Goal: Task Accomplishment & Management: Complete application form

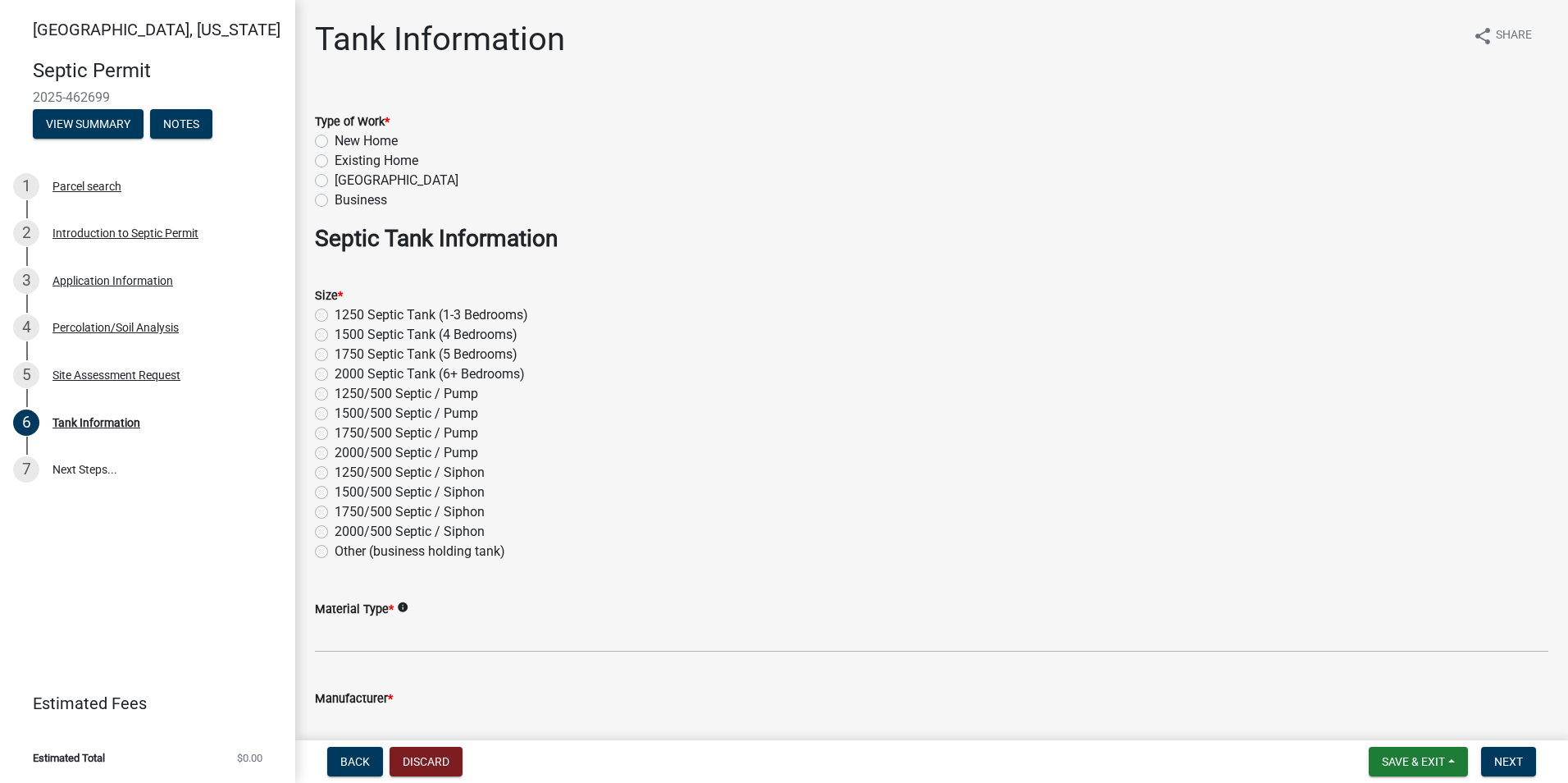
click at [335, 335] on label "1500 Septic Tank (4 Bedrooms)" at bounding box center [425, 335] width 182 height 20
click at [335, 335] on input "1500 Septic Tank (4 Bedrooms)" at bounding box center [340, 330] width 11 height 11
radio input "true"
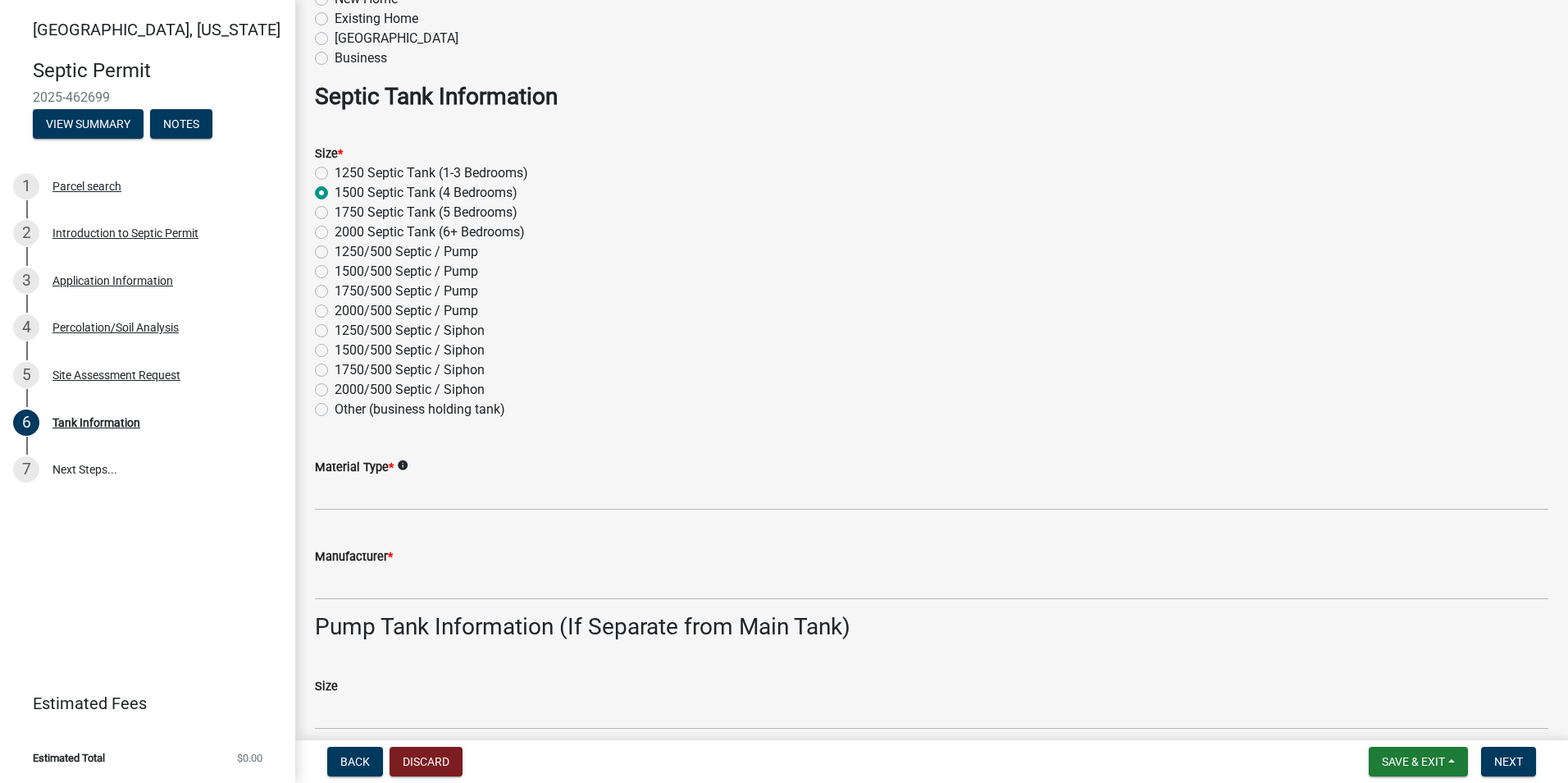
scroll to position [164, 0]
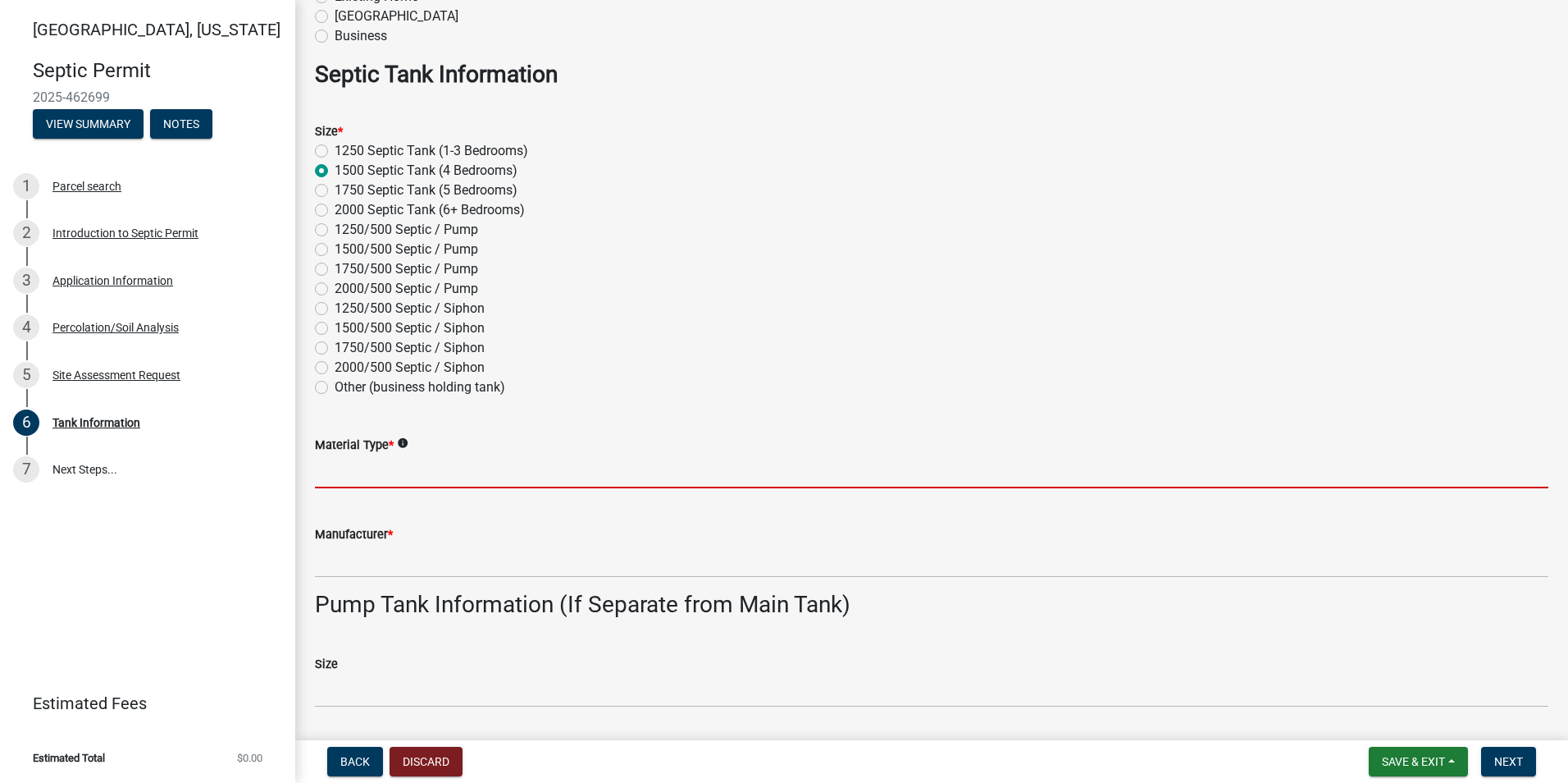
click at [342, 480] on input "Material Type *" at bounding box center [932, 472] width 1233 height 33
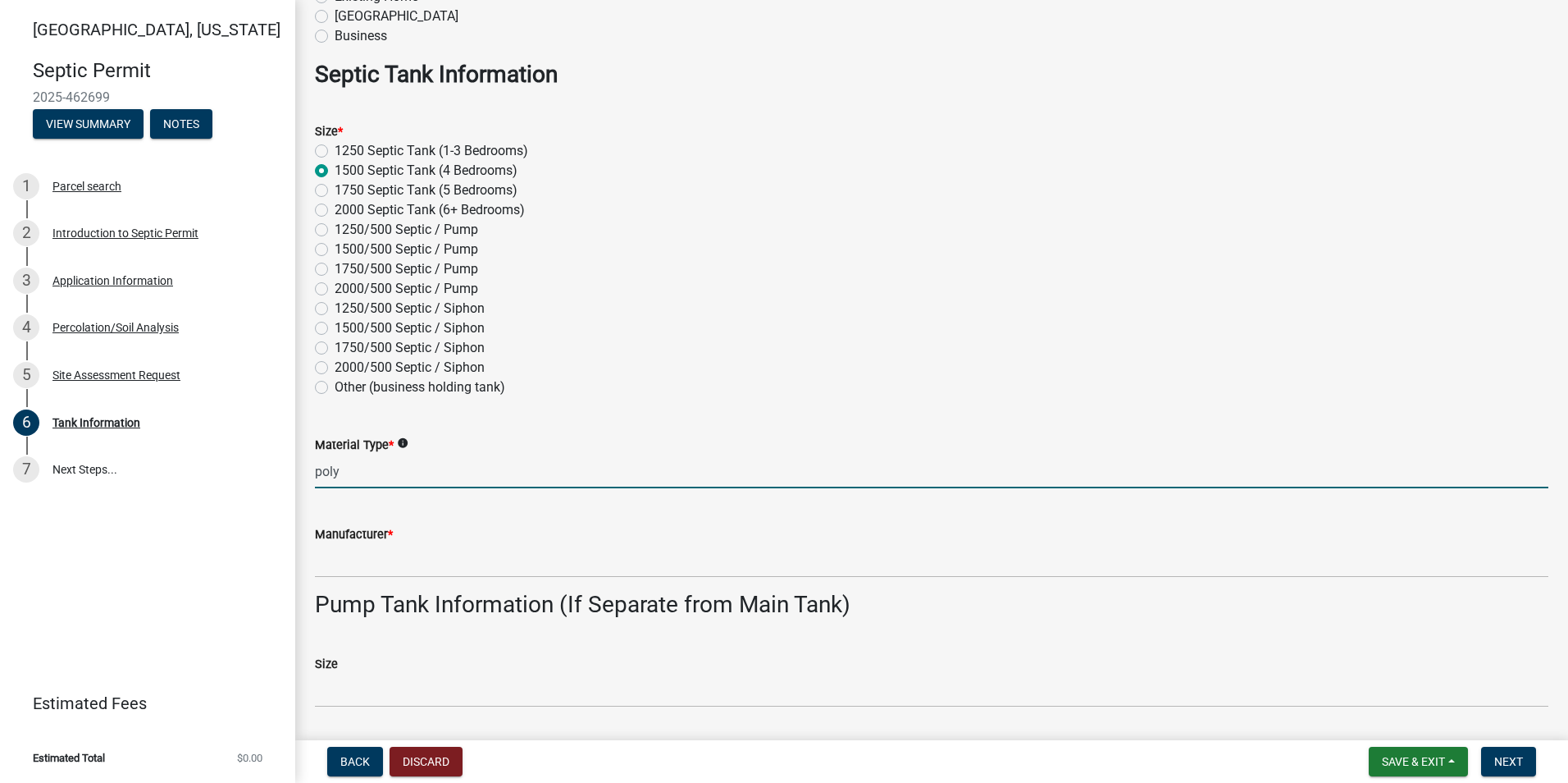
type input "poly"
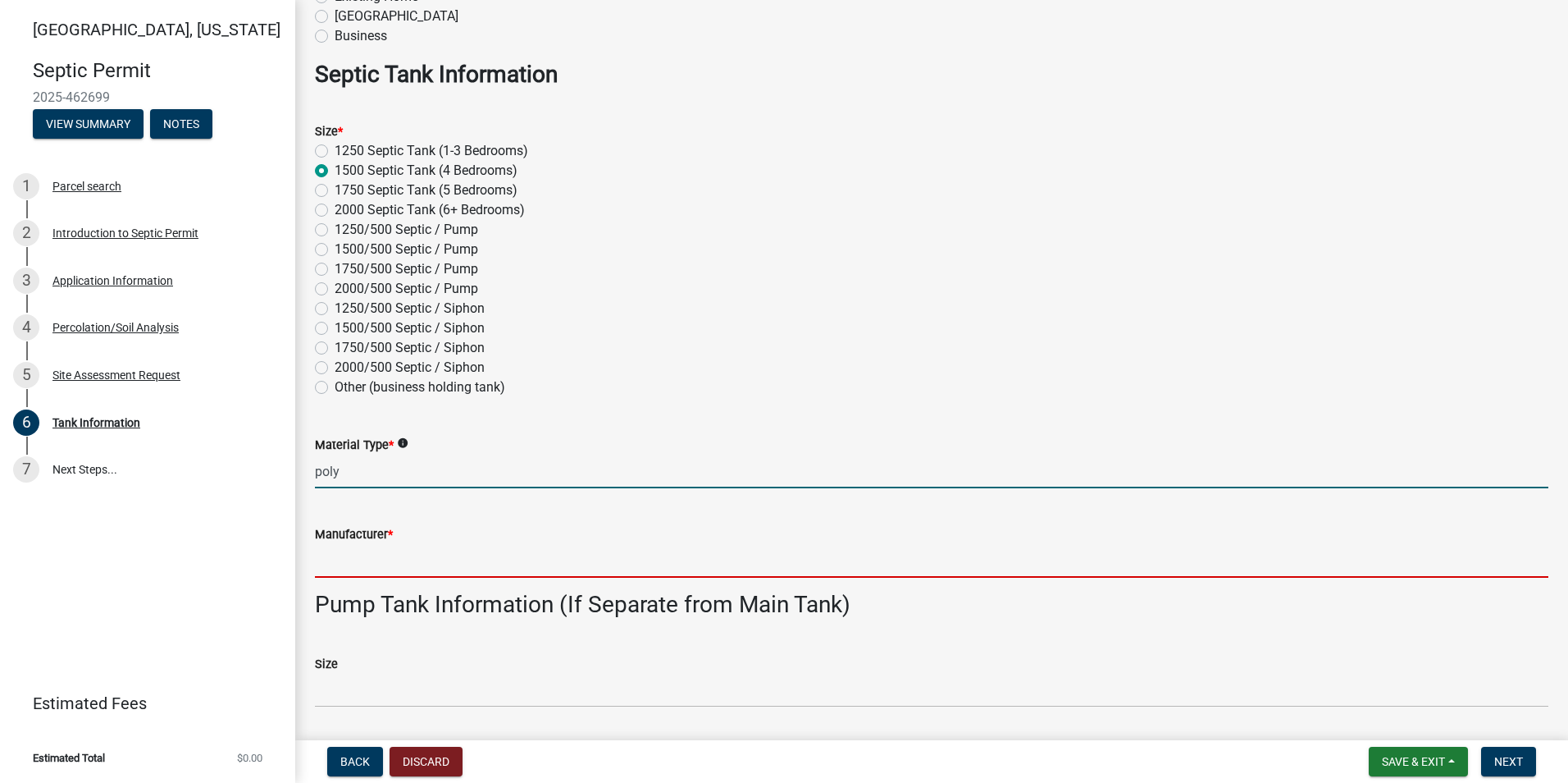
click at [331, 566] on input "Manufacturer *" at bounding box center [932, 560] width 1233 height 33
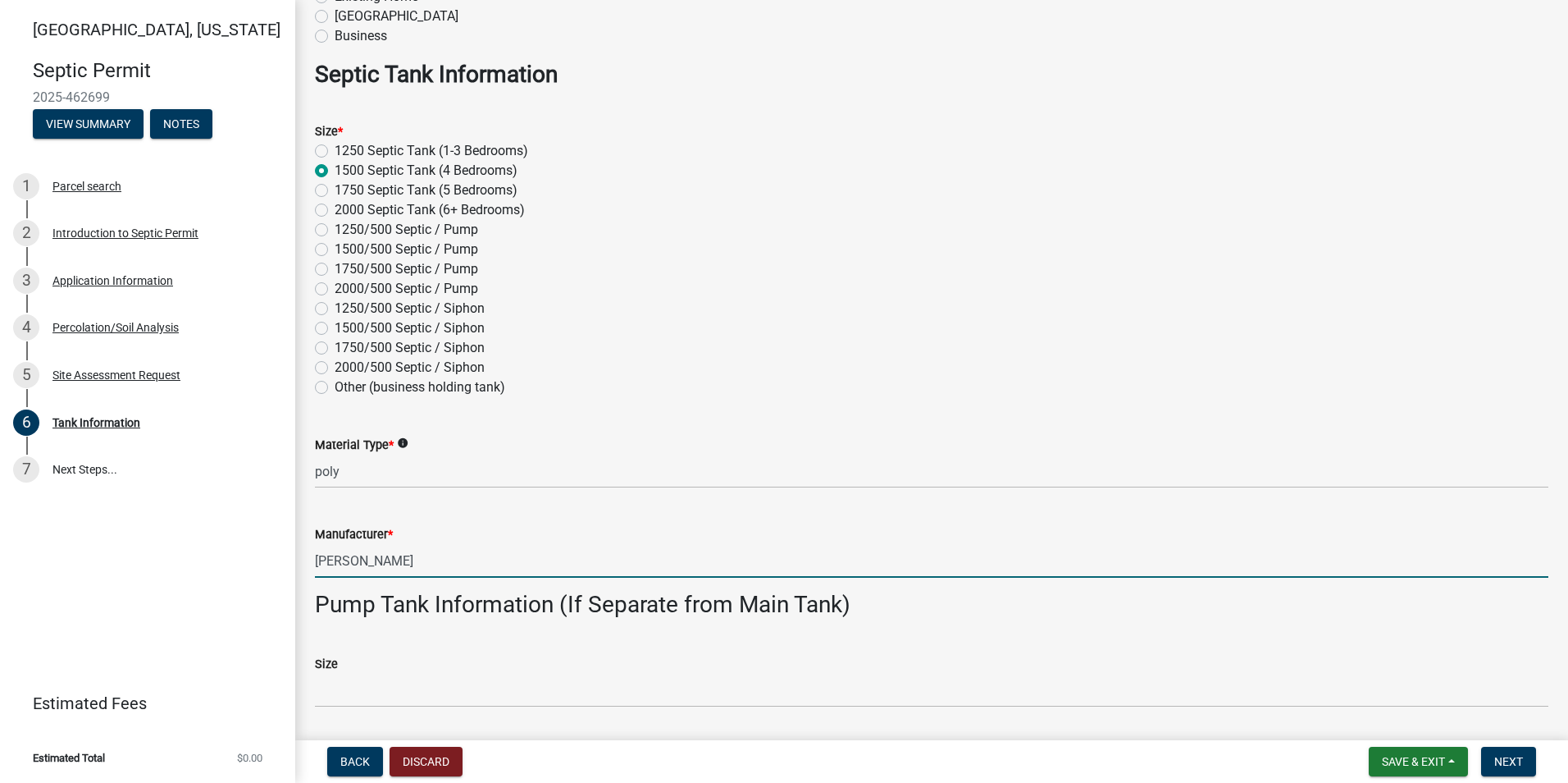
type input "[PERSON_NAME]"
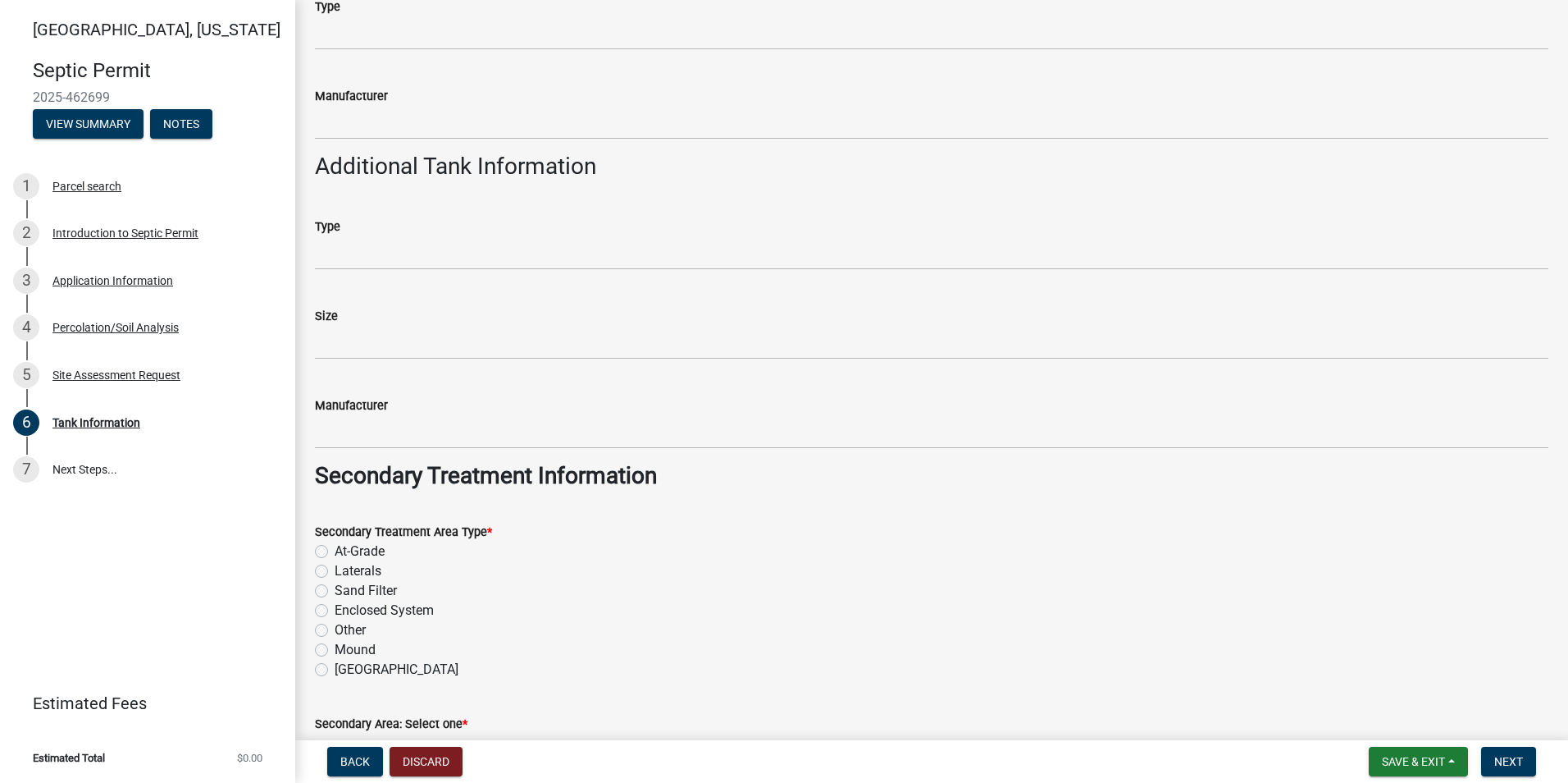
scroll to position [985, 0]
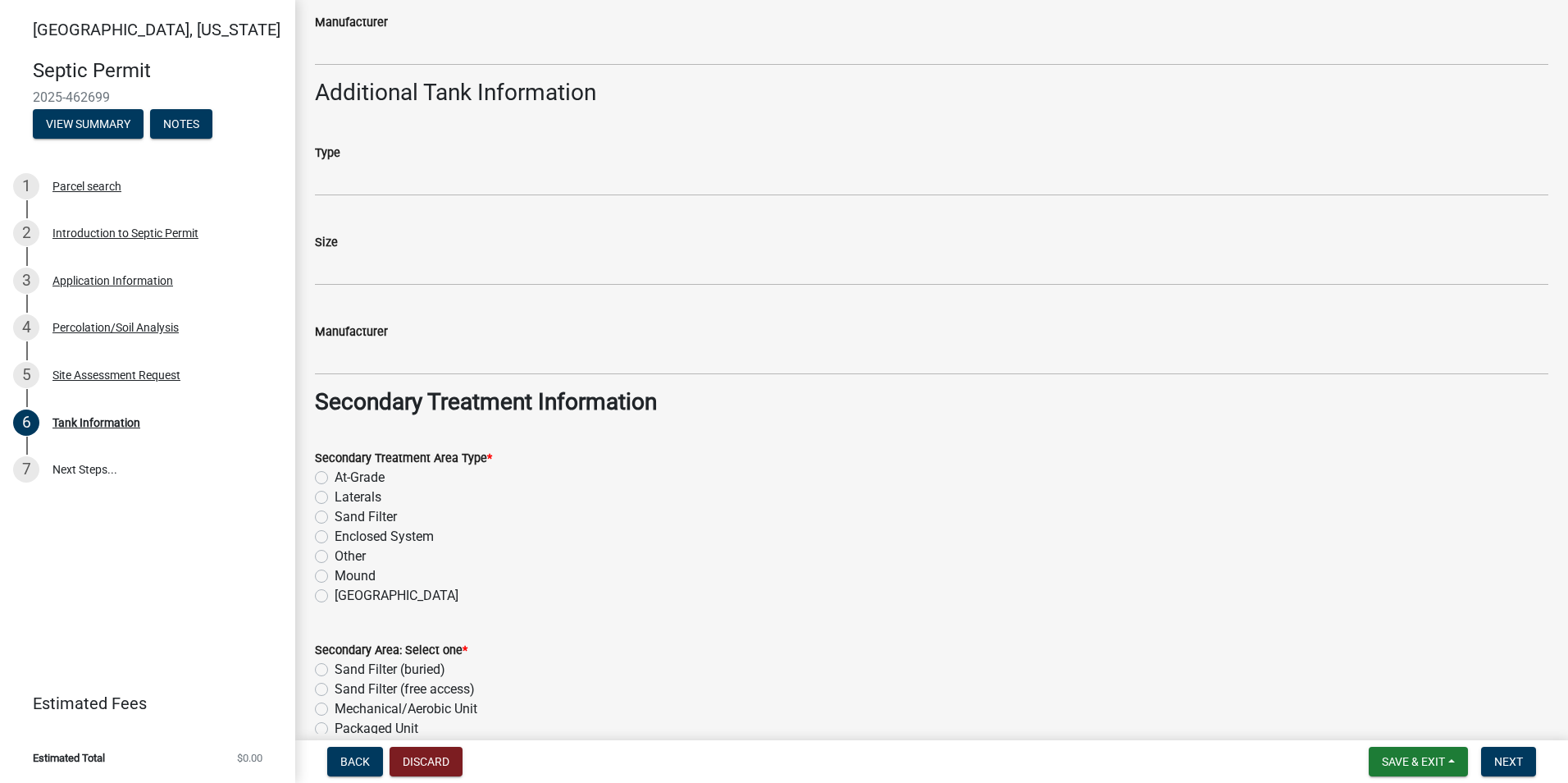
click at [335, 515] on label "Sand Filter" at bounding box center [366, 517] width 62 height 20
click at [335, 515] on input "Sand Filter" at bounding box center [340, 513] width 11 height 11
radio input "true"
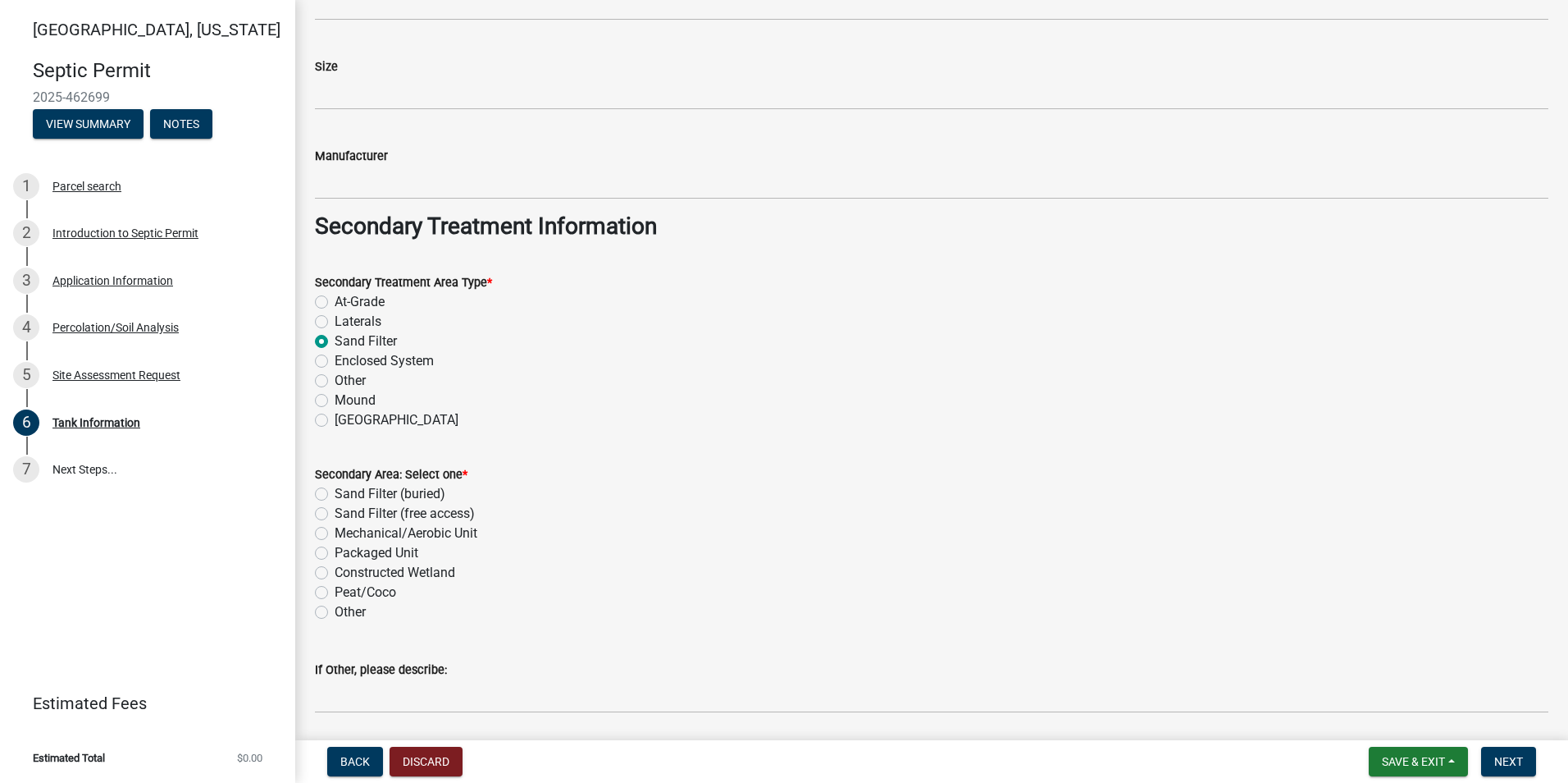
scroll to position [1217, 0]
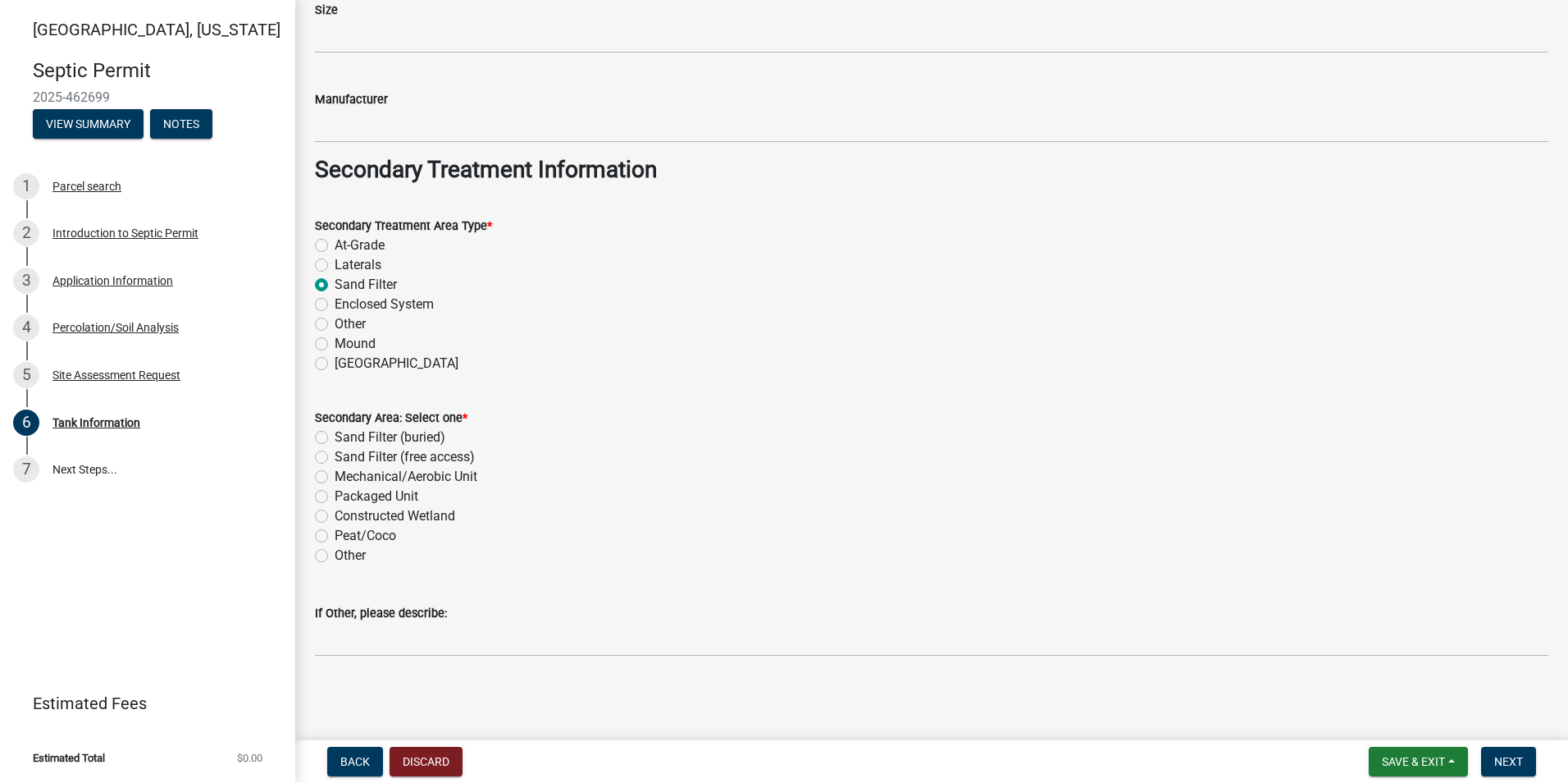
click at [335, 437] on label "Sand Filter (buried)" at bounding box center [389, 437] width 110 height 20
click at [335, 437] on input "Sand Filter (buried)" at bounding box center [340, 433] width 11 height 11
radio input "true"
click at [1523, 752] on button "Next" at bounding box center [1508, 762] width 55 height 29
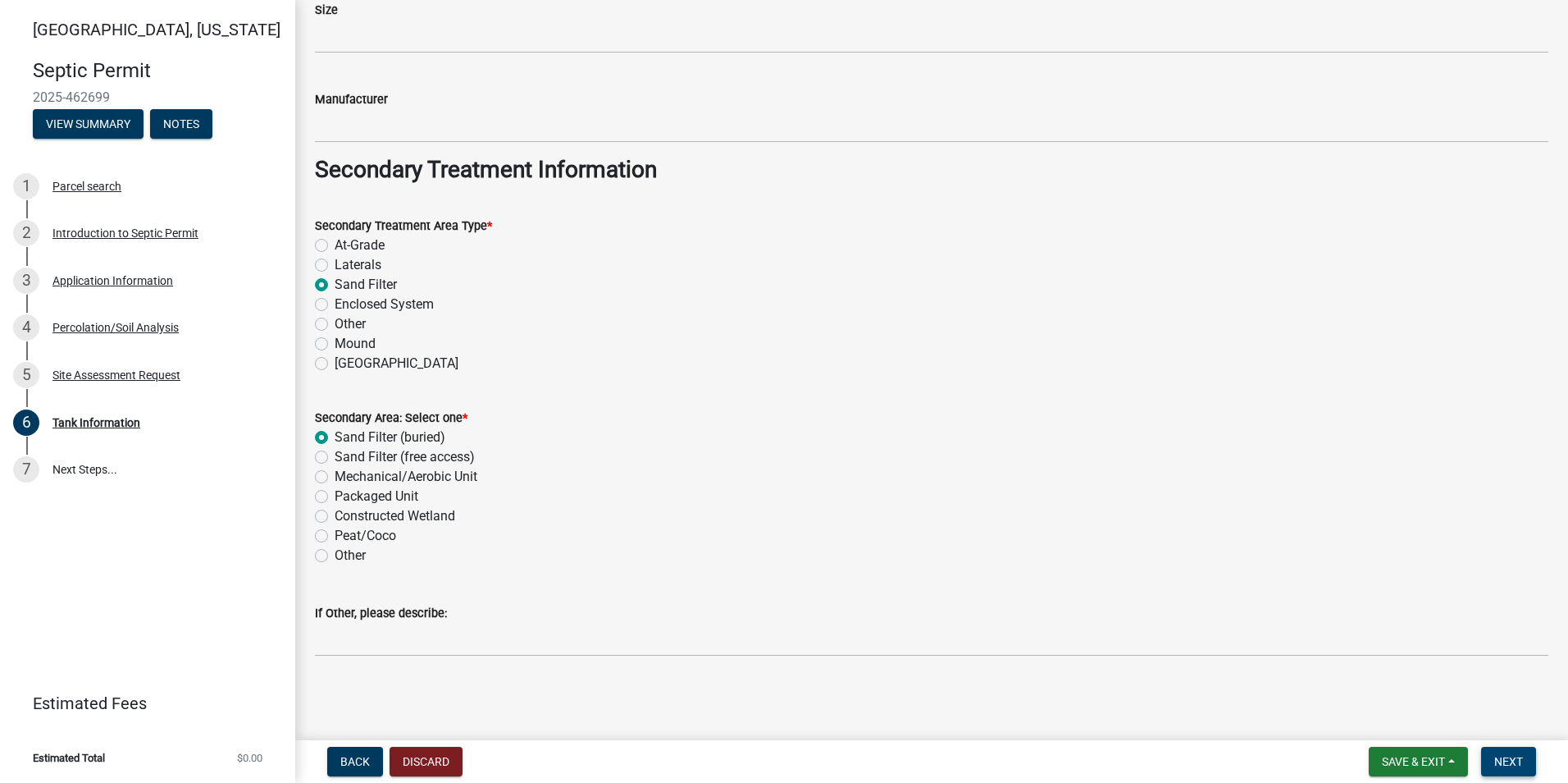
click at [1501, 763] on span "Next" at bounding box center [1508, 761] width 28 height 13
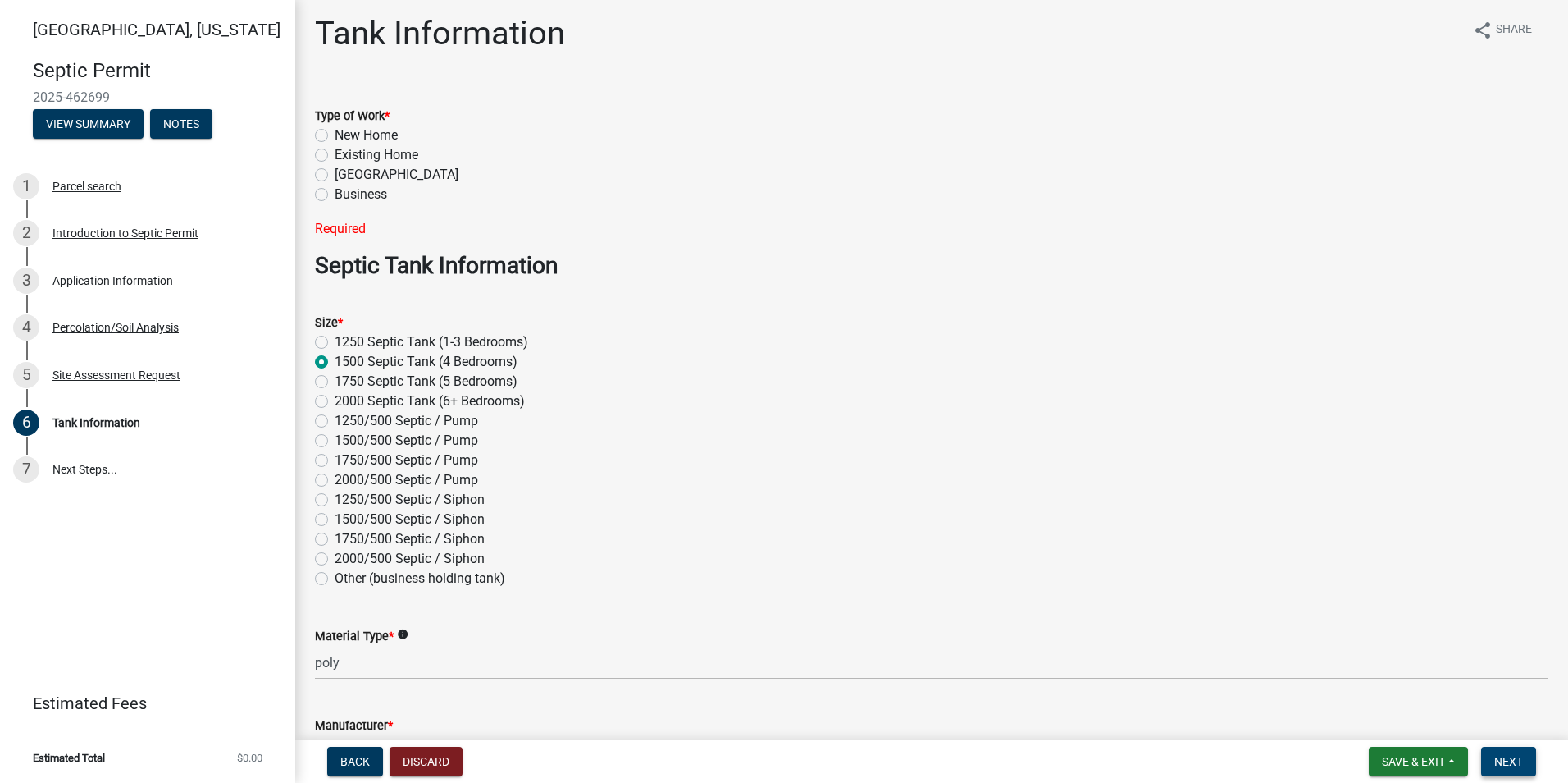
scroll to position [0, 0]
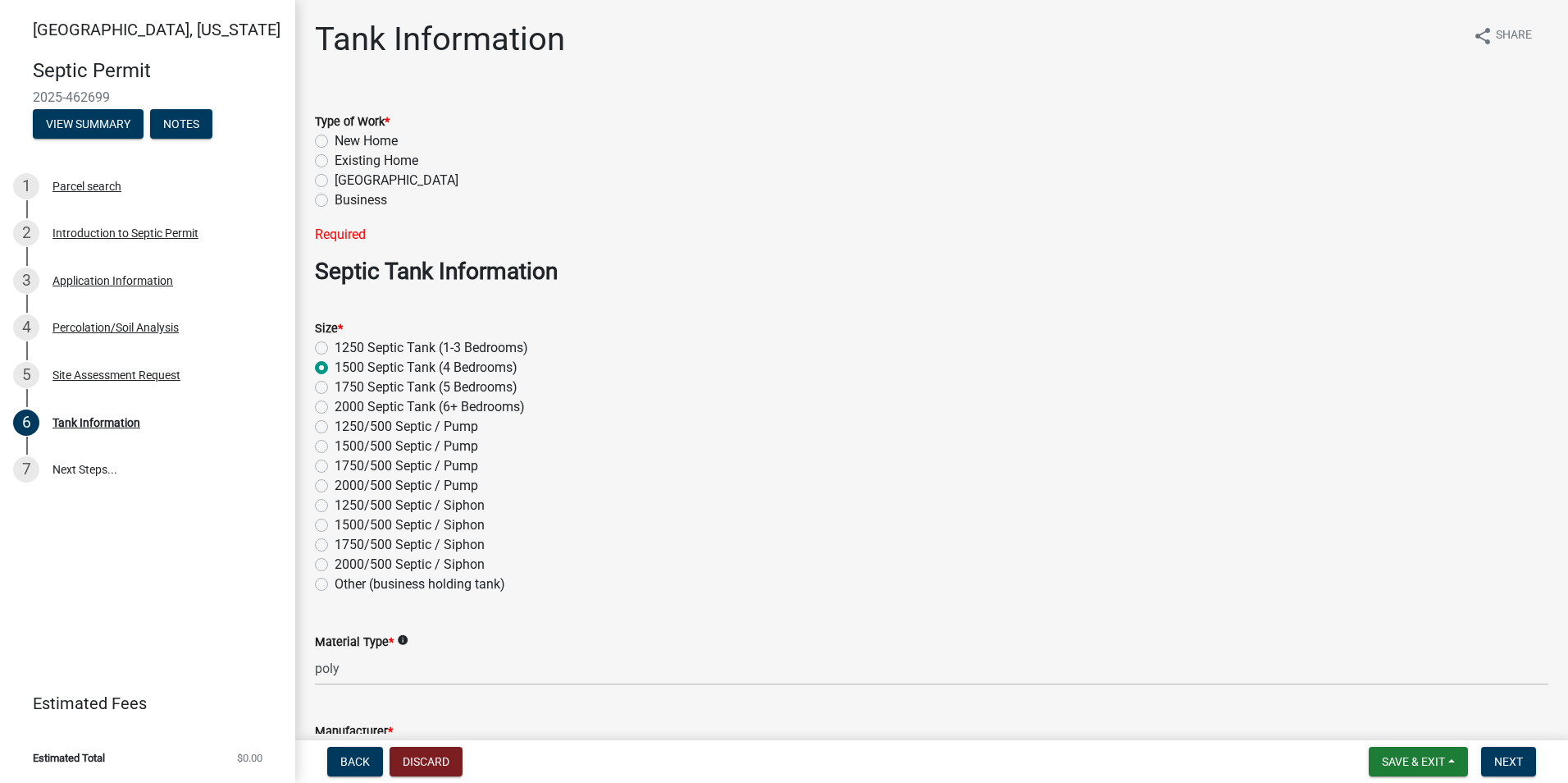
click at [335, 157] on label "Existing Home" at bounding box center [377, 161] width 84 height 20
click at [335, 157] on input "Existing Home" at bounding box center [340, 156] width 11 height 11
radio input "true"
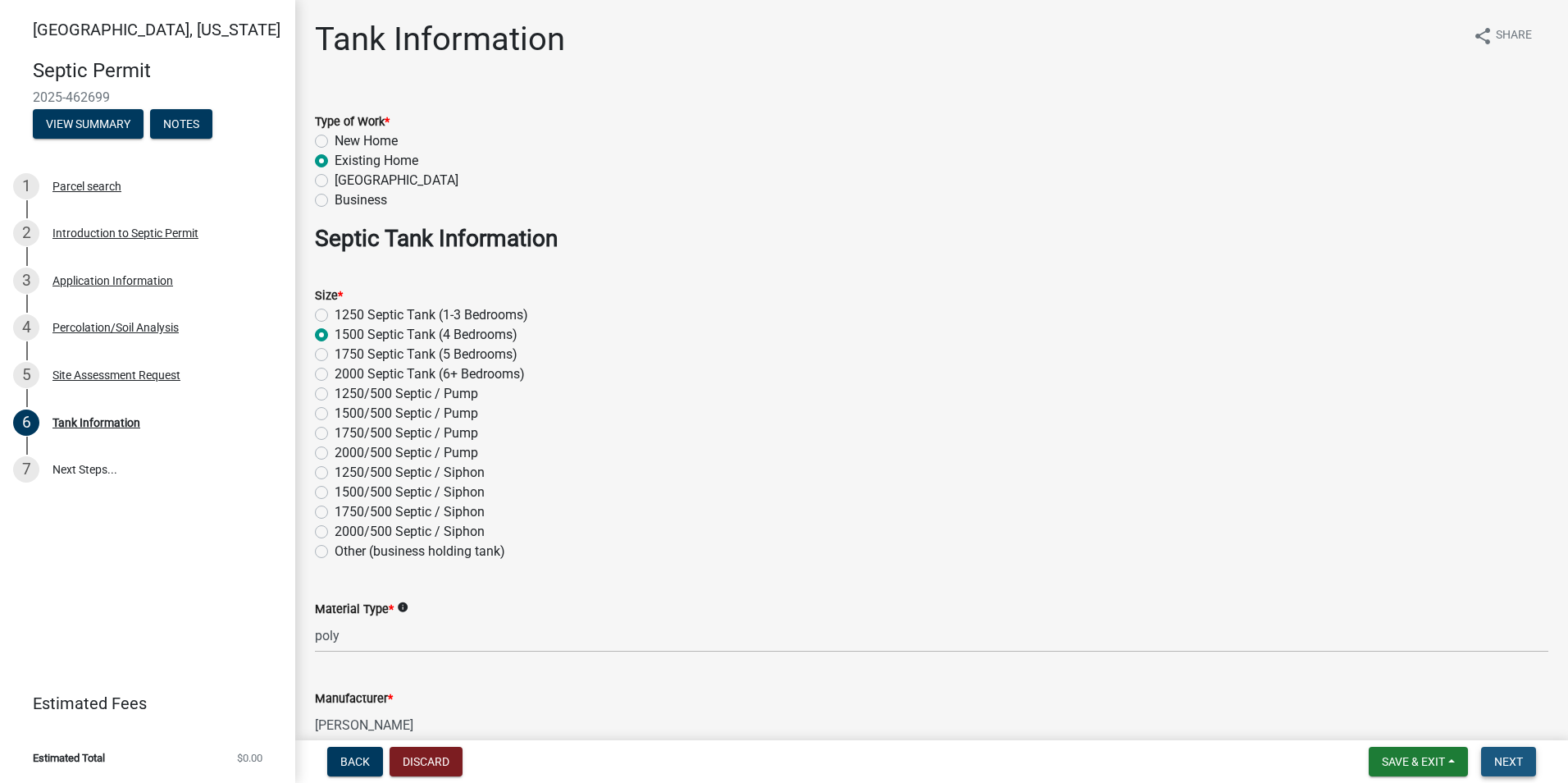
click at [1496, 755] on span "Next" at bounding box center [1508, 761] width 28 height 13
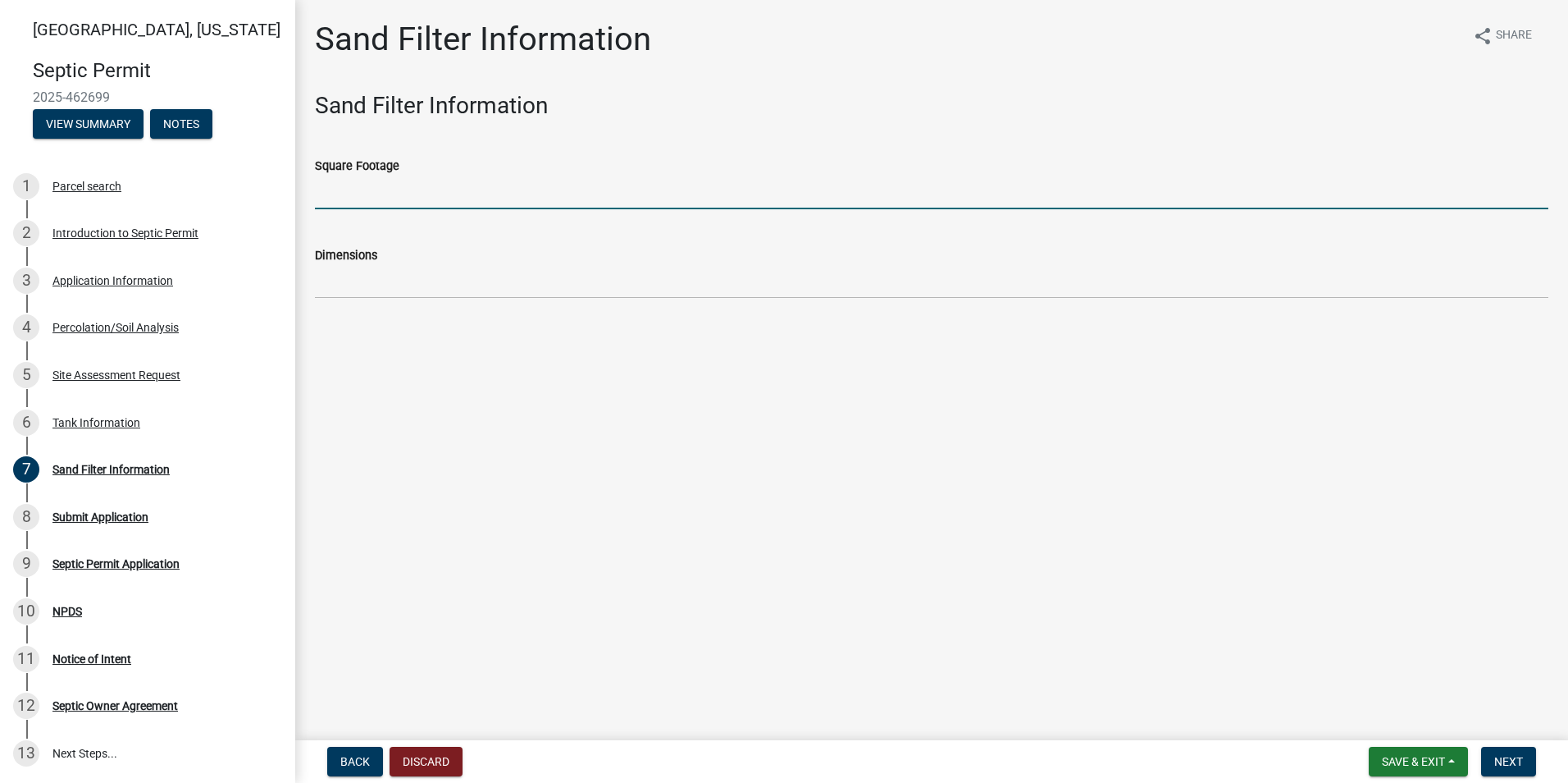
click at [344, 186] on input "Square Footage" at bounding box center [932, 192] width 1233 height 33
type input "600"
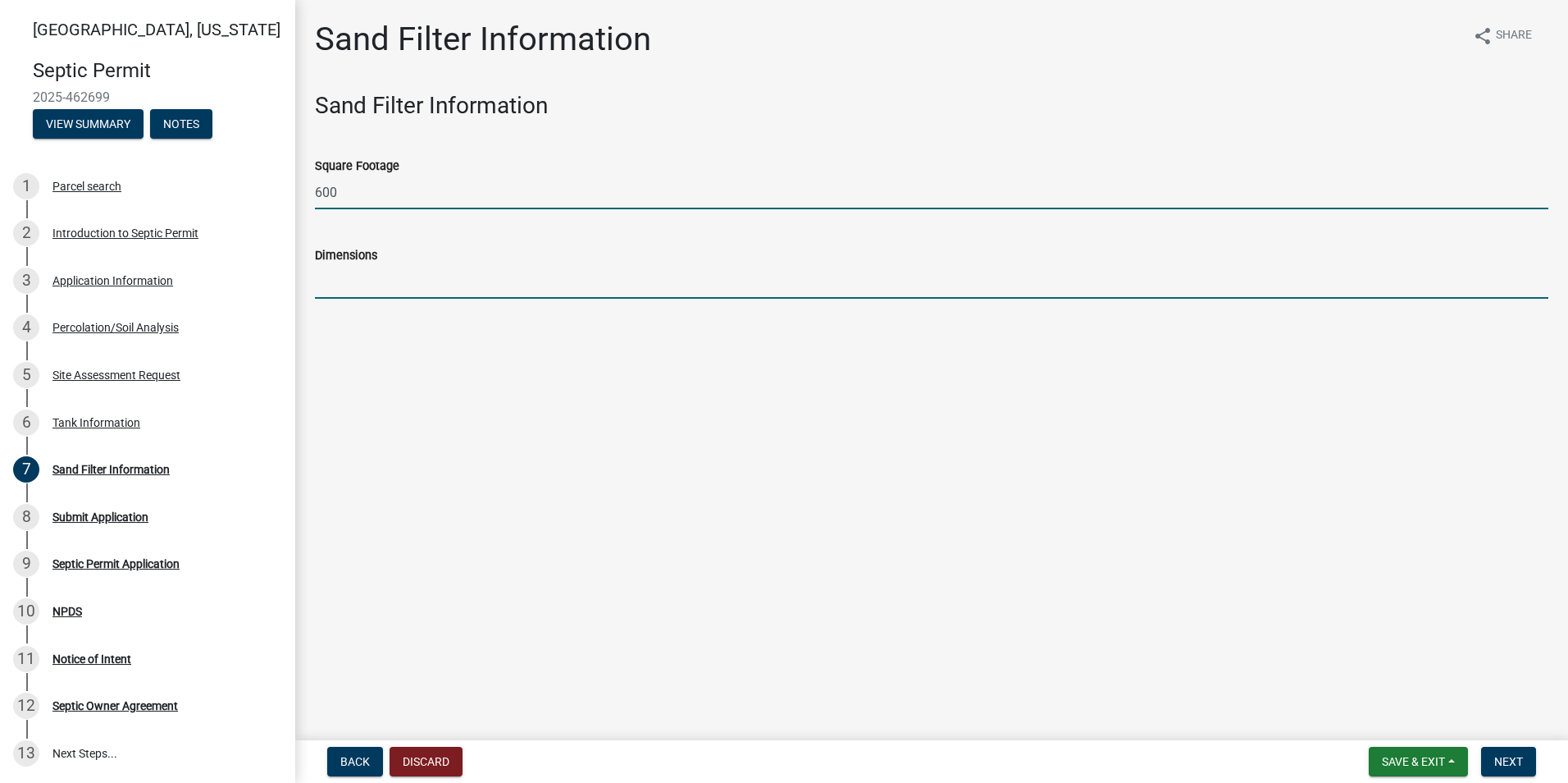
click at [338, 289] on input "Dimensions" at bounding box center [932, 282] width 1233 height 33
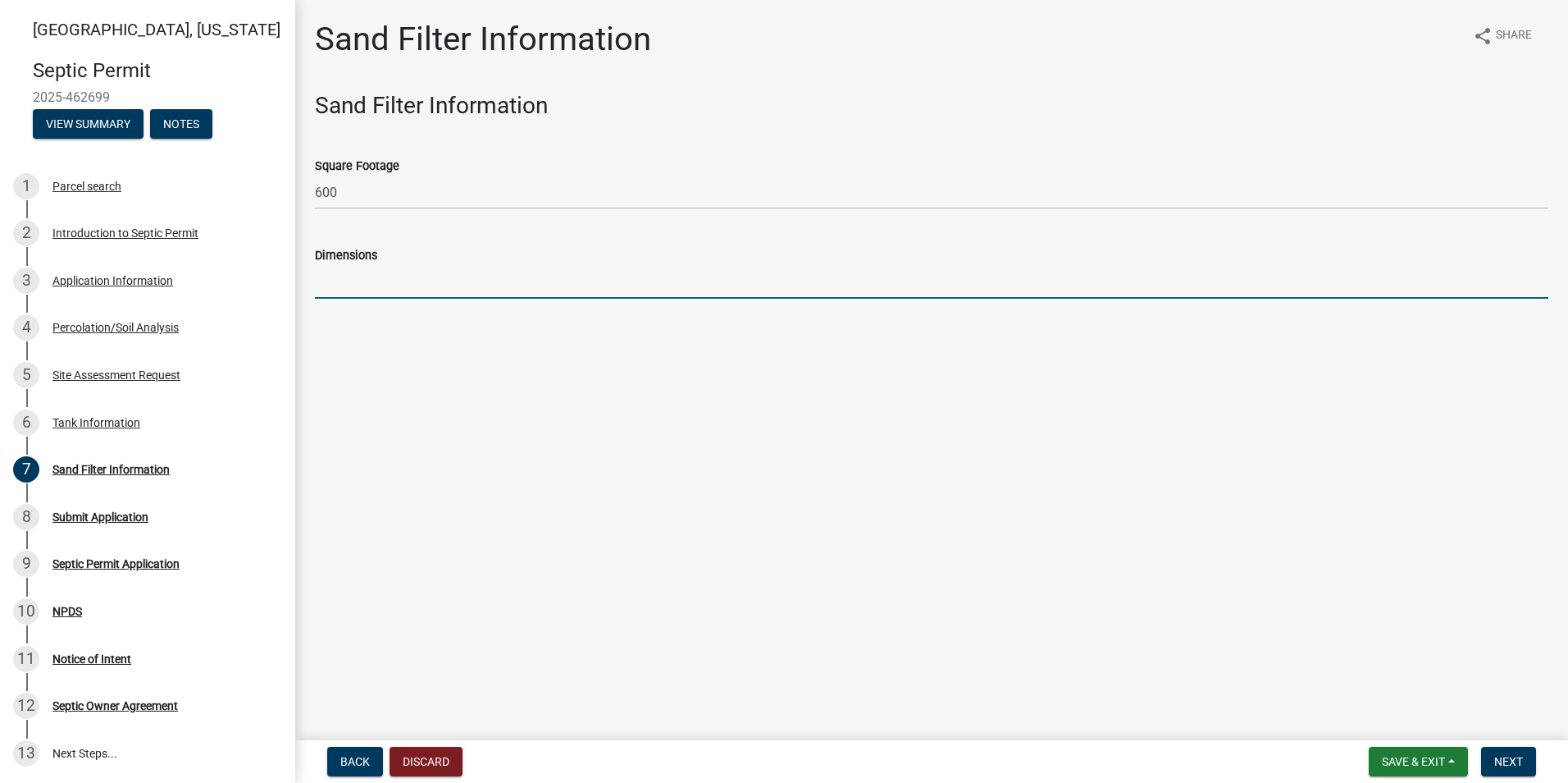
click at [327, 292] on input "Dimensions" at bounding box center [932, 282] width 1233 height 33
type input "12X50"
click at [914, 533] on main "Sand Filter Information share Share Sand Filter Information Square Footage 600 …" at bounding box center [932, 367] width 1273 height 734
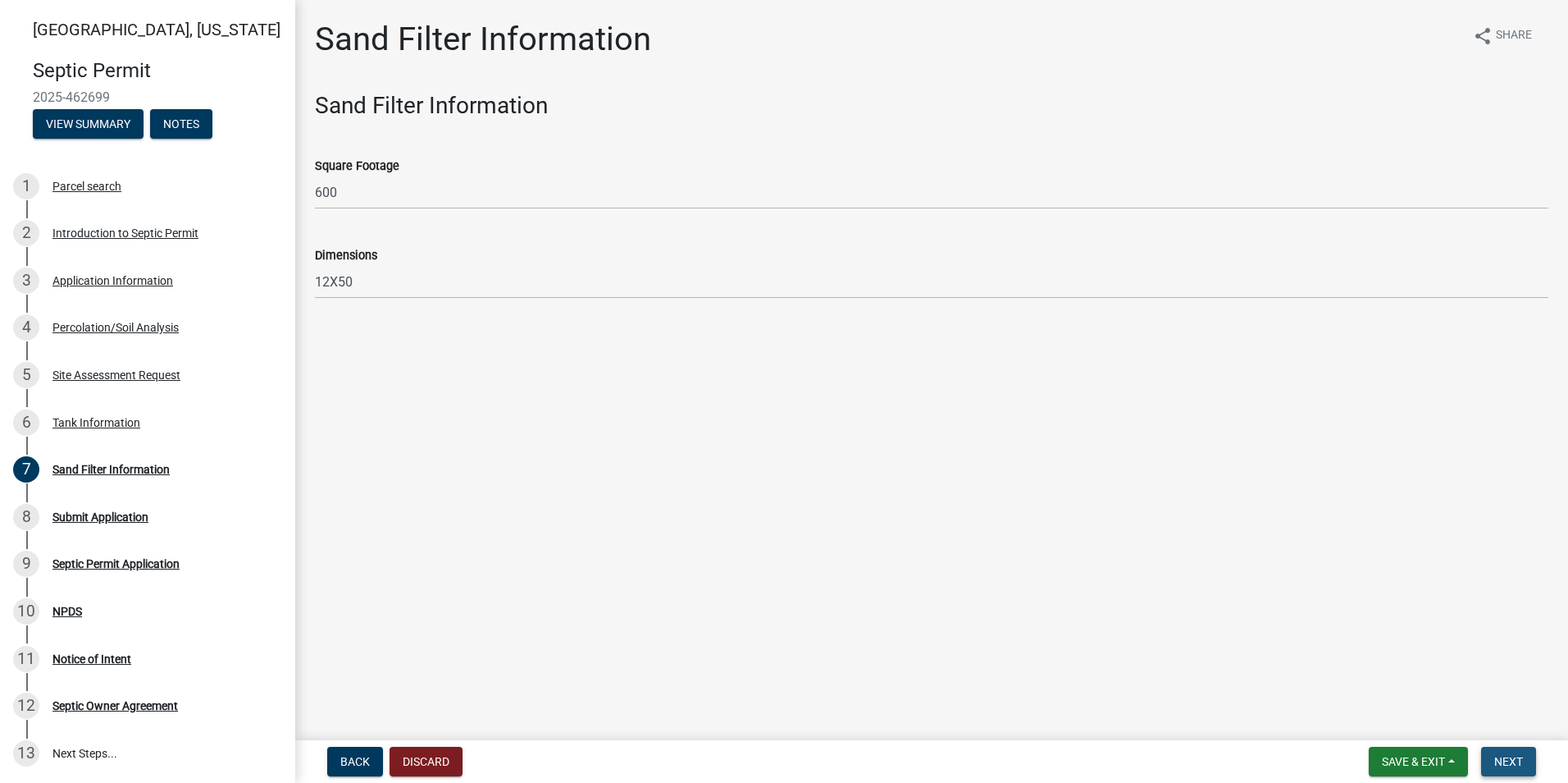
click at [1507, 764] on span "Next" at bounding box center [1508, 761] width 28 height 13
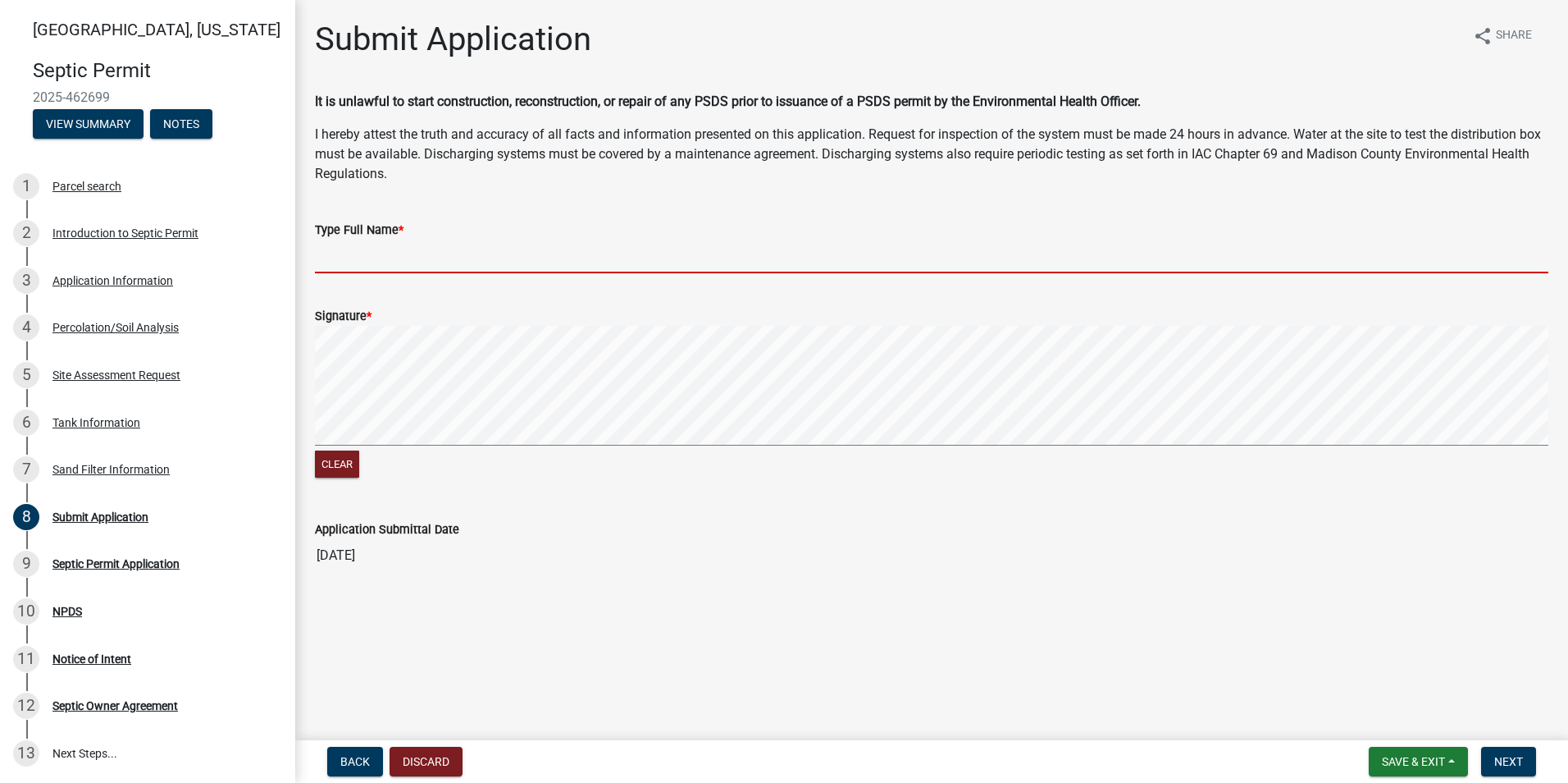
click at [331, 262] on input "Type Full Name *" at bounding box center [932, 256] width 1233 height 33
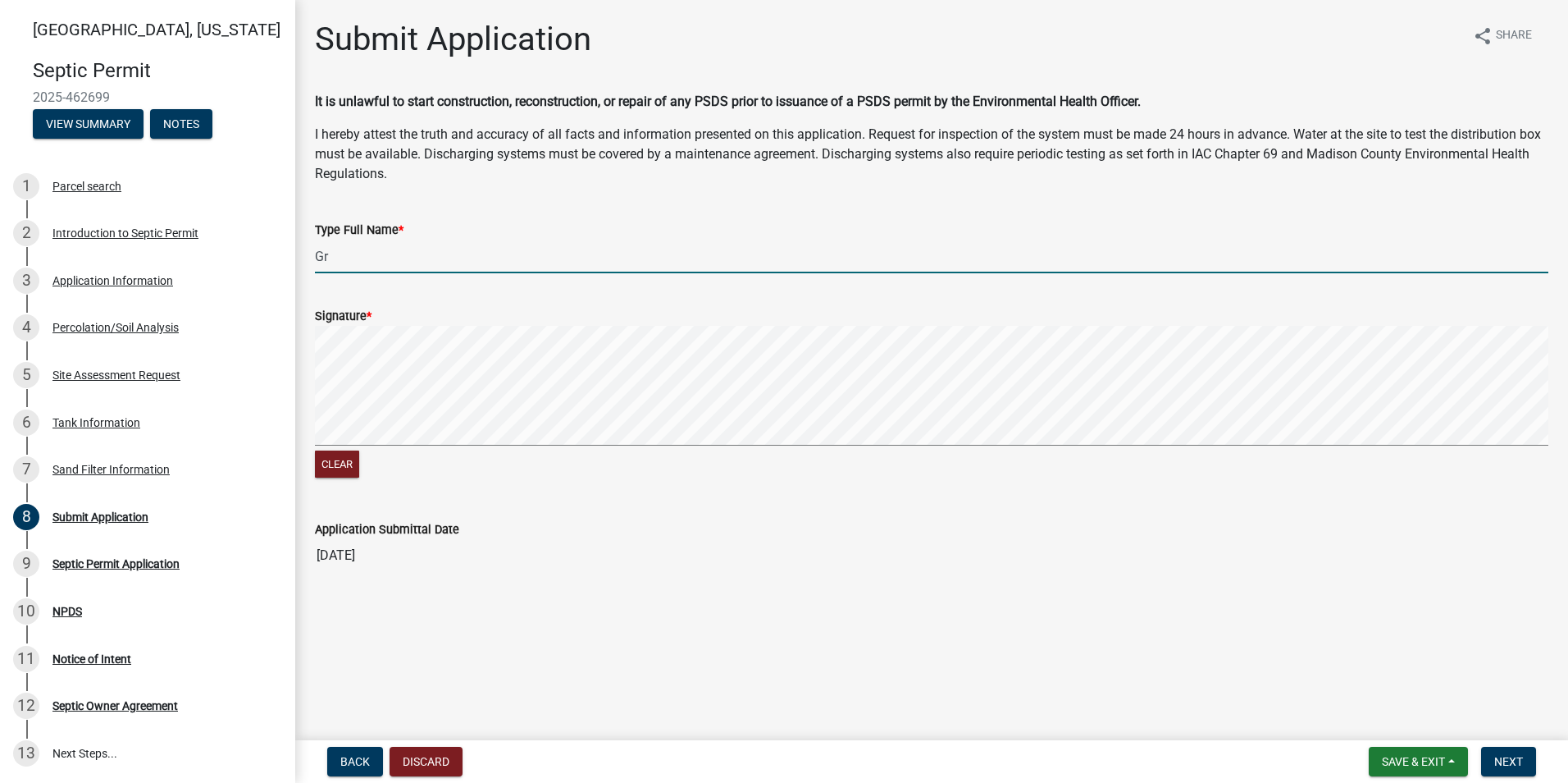
type input "G"
type input "[PERSON_NAME]"
drag, startPoint x: 417, startPoint y: 251, endPoint x: 300, endPoint y: 268, distance: 118.2
click at [301, 268] on div "Submit Application share Share It is unlawful to start construction, reconstruc…" at bounding box center [932, 309] width 1273 height 580
type input "[PERSON_NAME]"
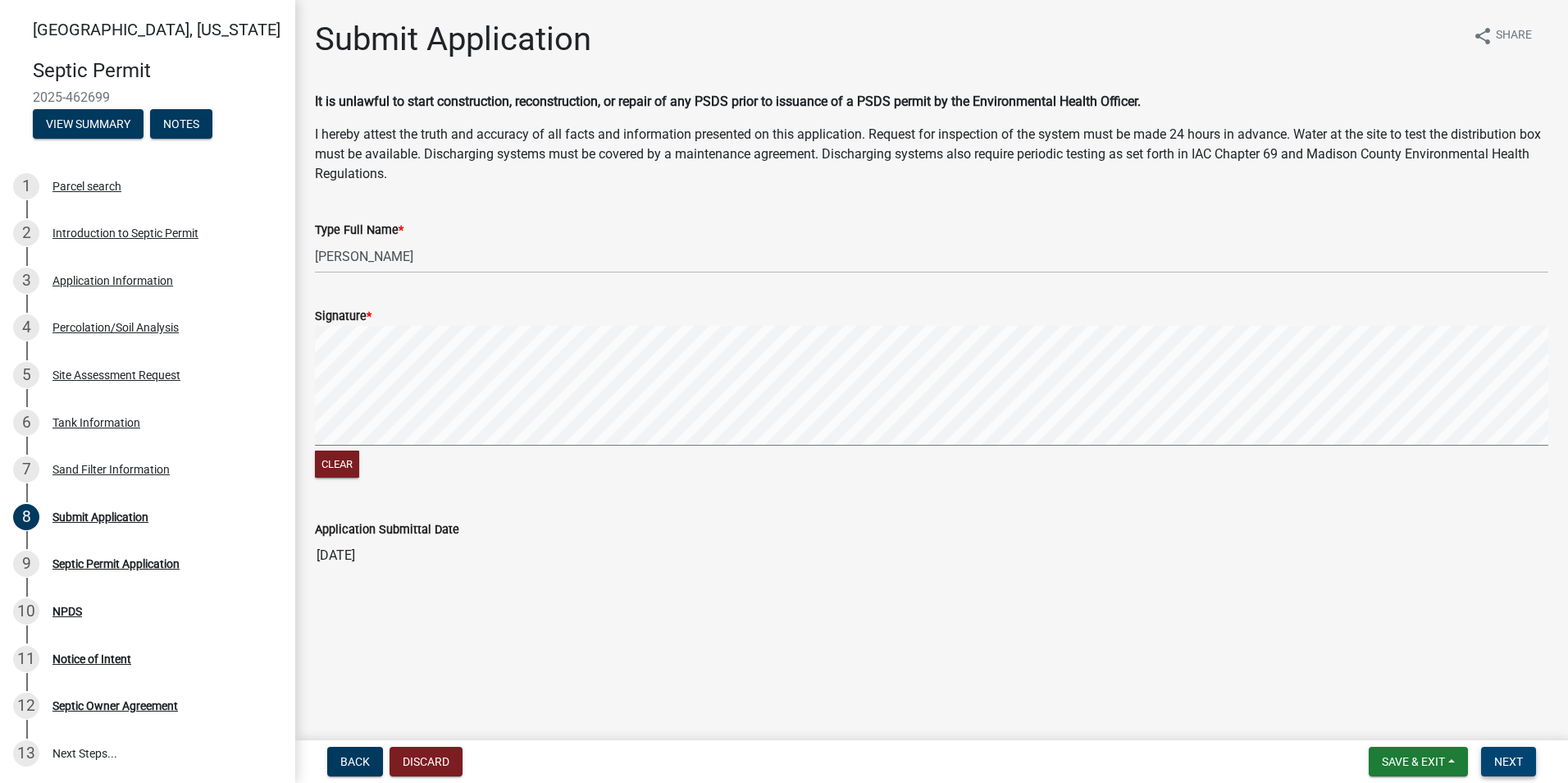
click at [1516, 758] on span "Next" at bounding box center [1508, 761] width 28 height 13
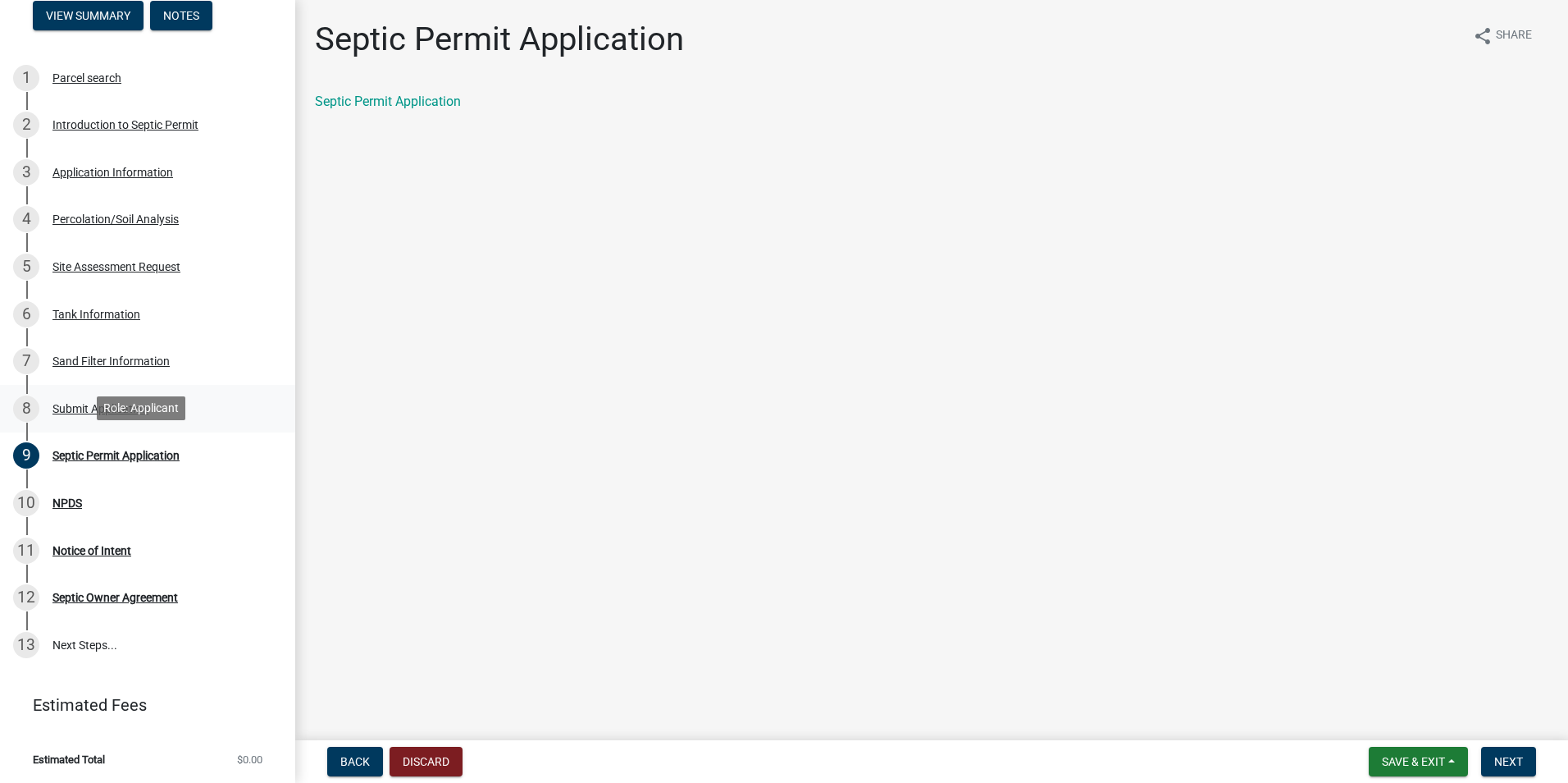
scroll to position [110, 0]
click at [80, 453] on div "Septic Permit Application" at bounding box center [116, 454] width 127 height 12
click at [66, 497] on div "NPDS" at bounding box center [67, 502] width 29 height 12
click at [1499, 758] on span "Next" at bounding box center [1508, 761] width 28 height 13
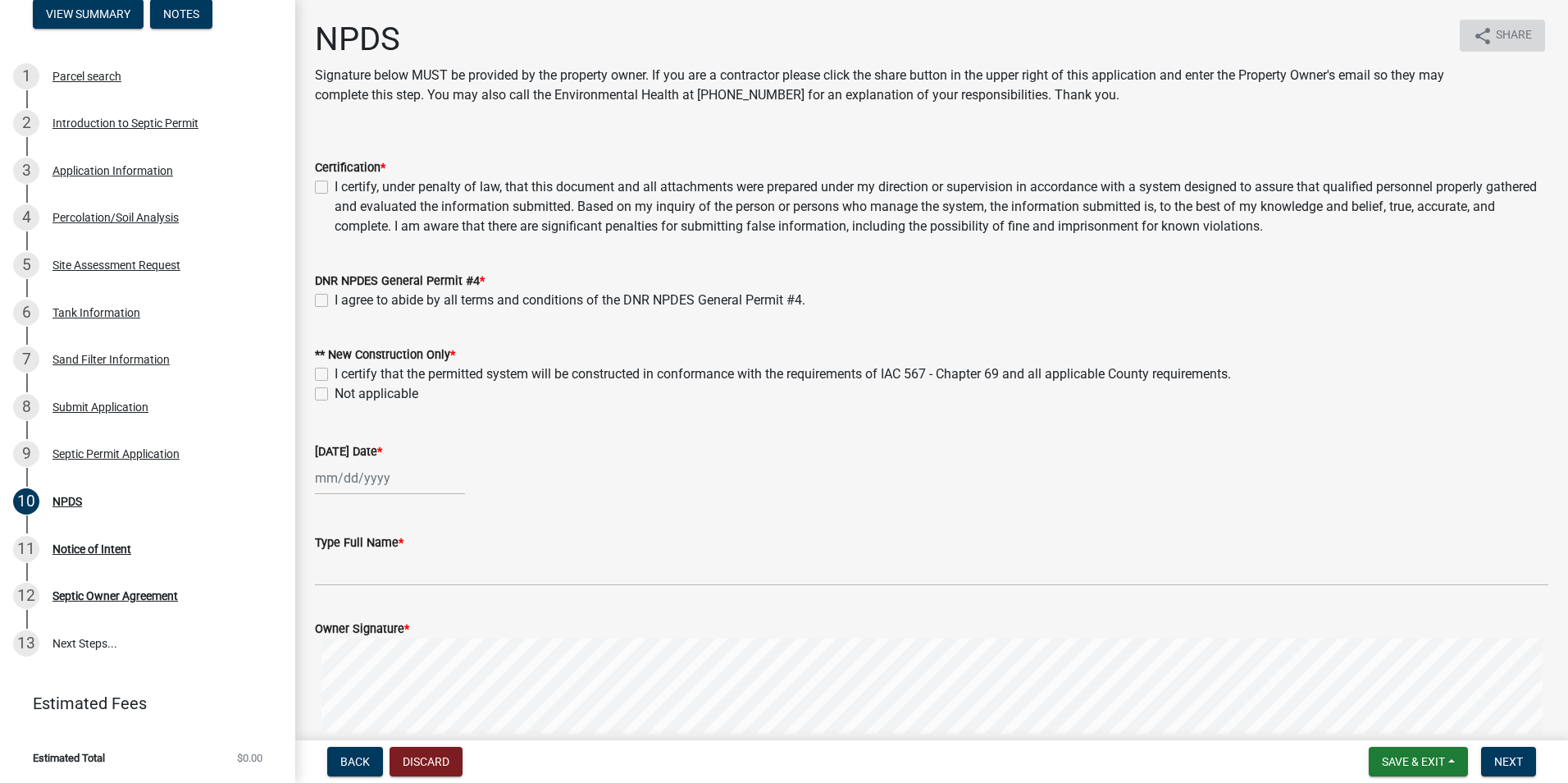
click at [1496, 30] on span "Share" at bounding box center [1513, 36] width 36 height 20
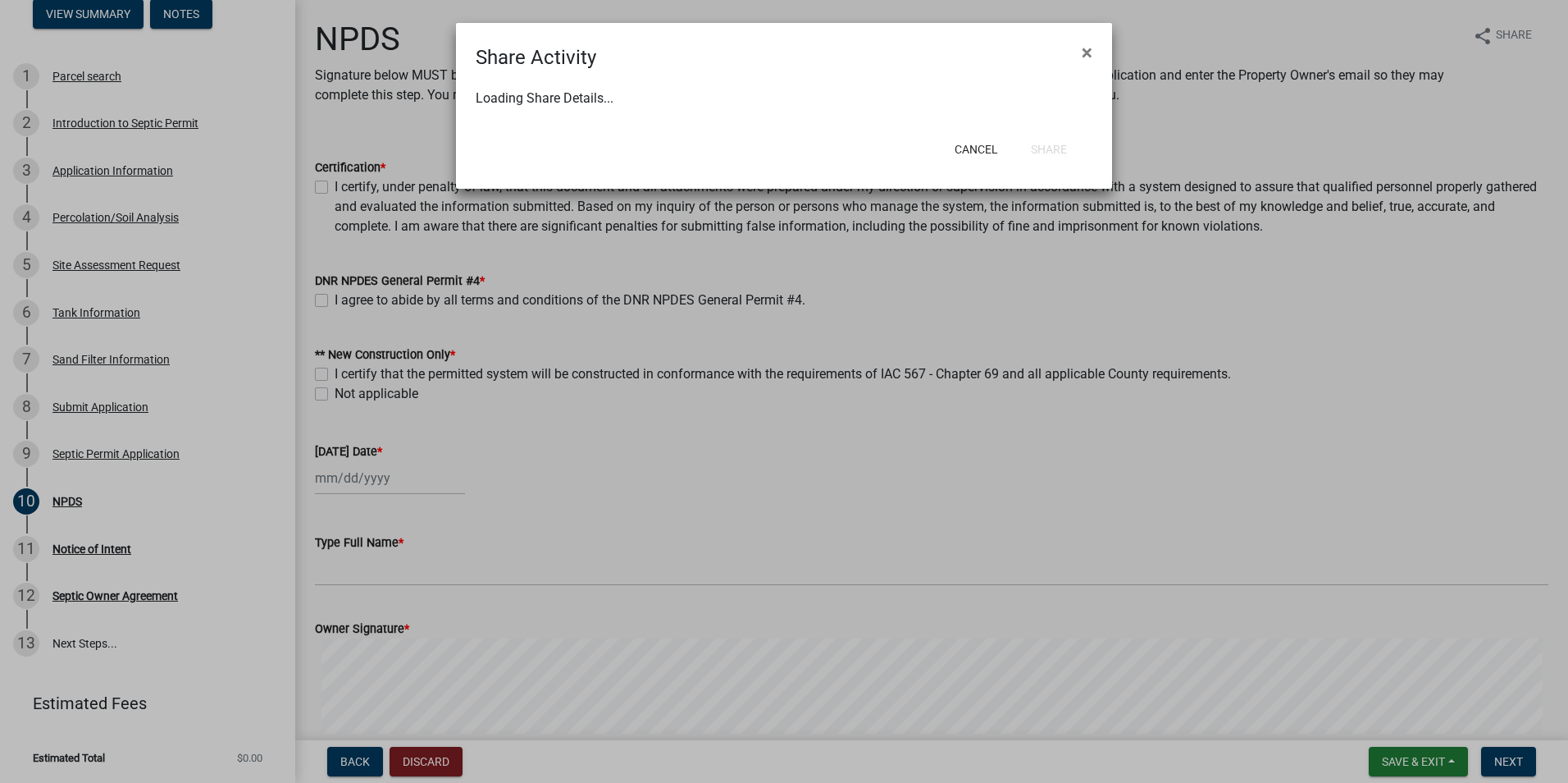
select select "1"
select select "0"
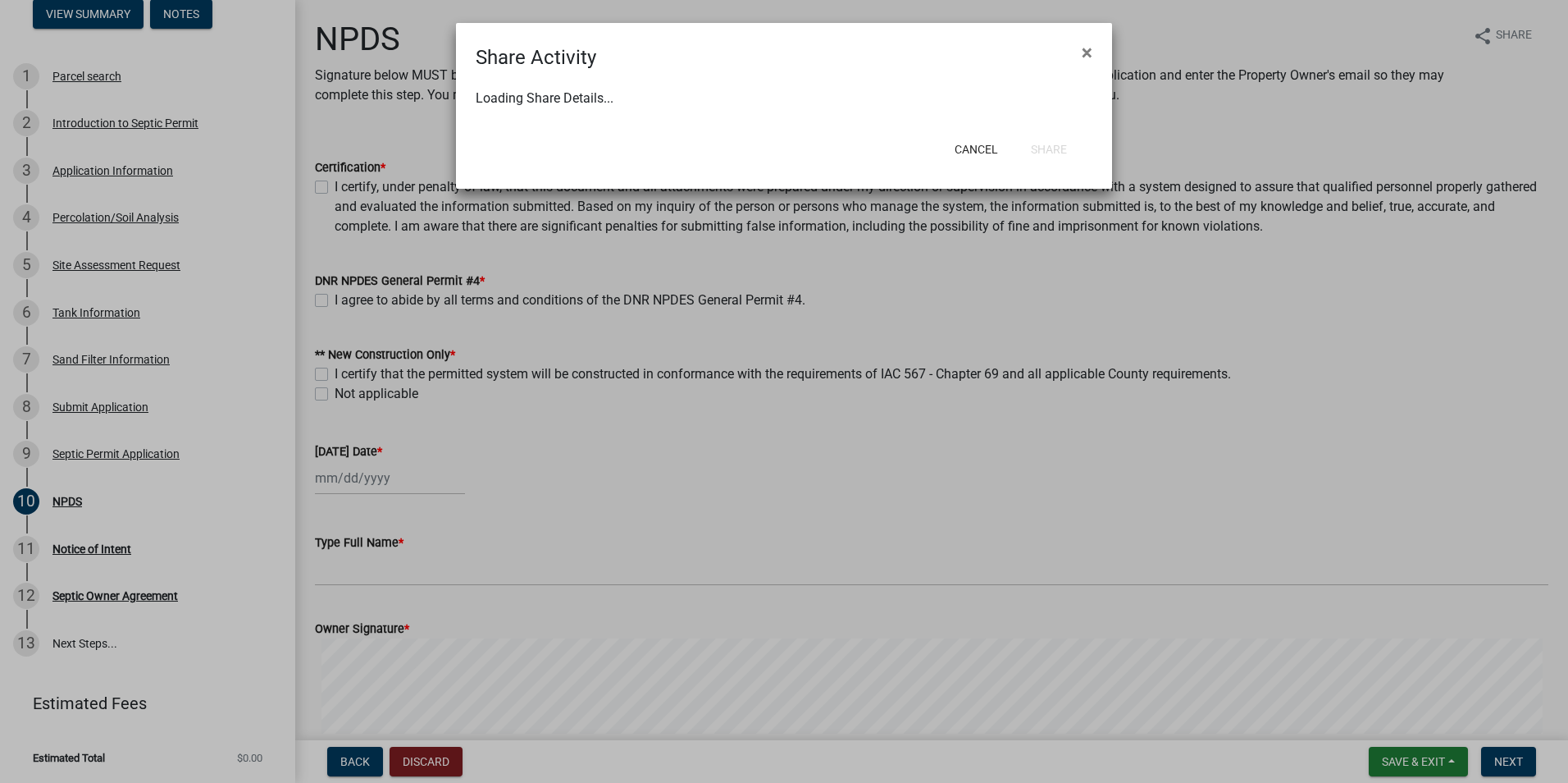
select select "0"
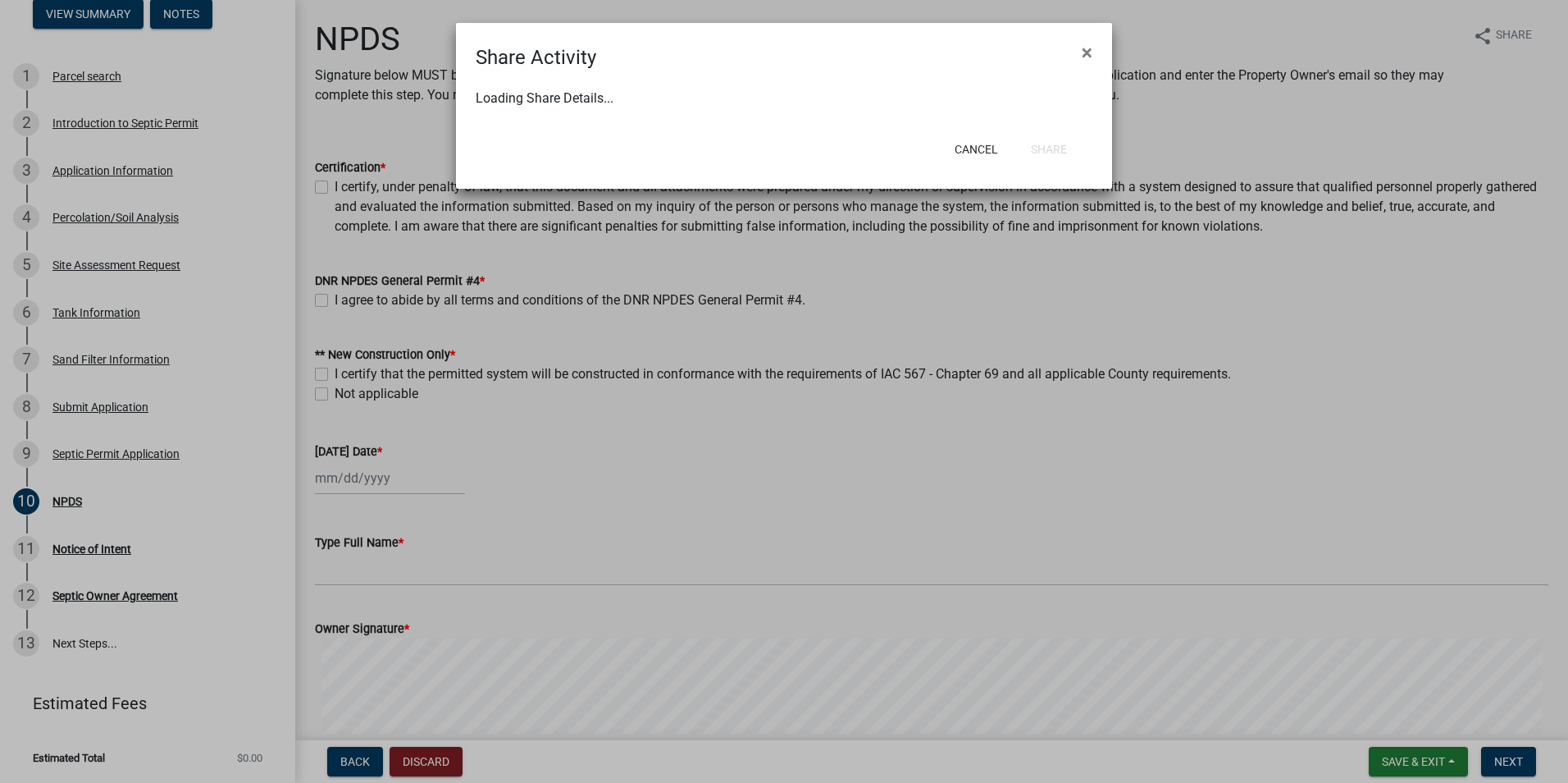
select select "0"
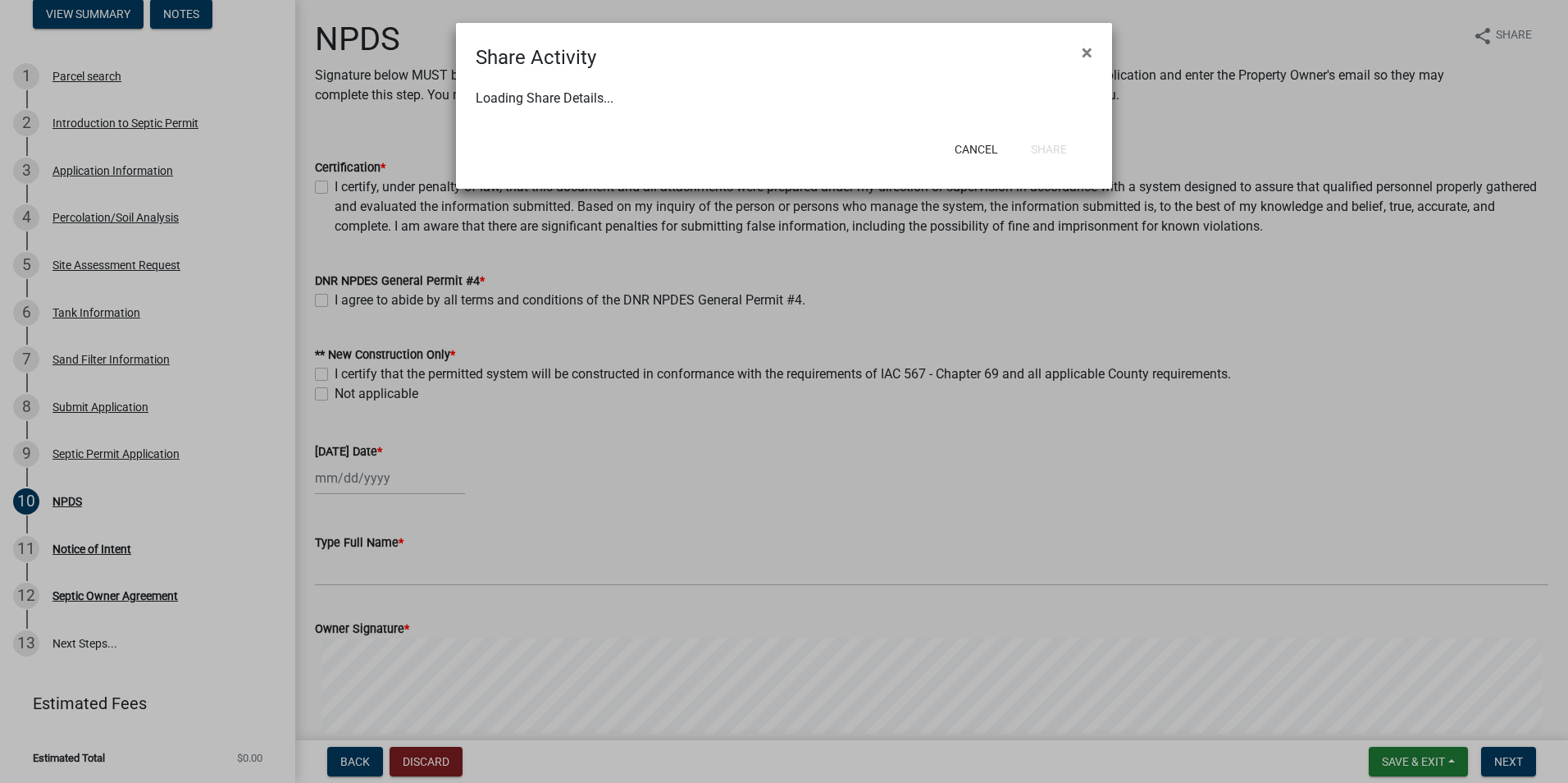
select select "0"
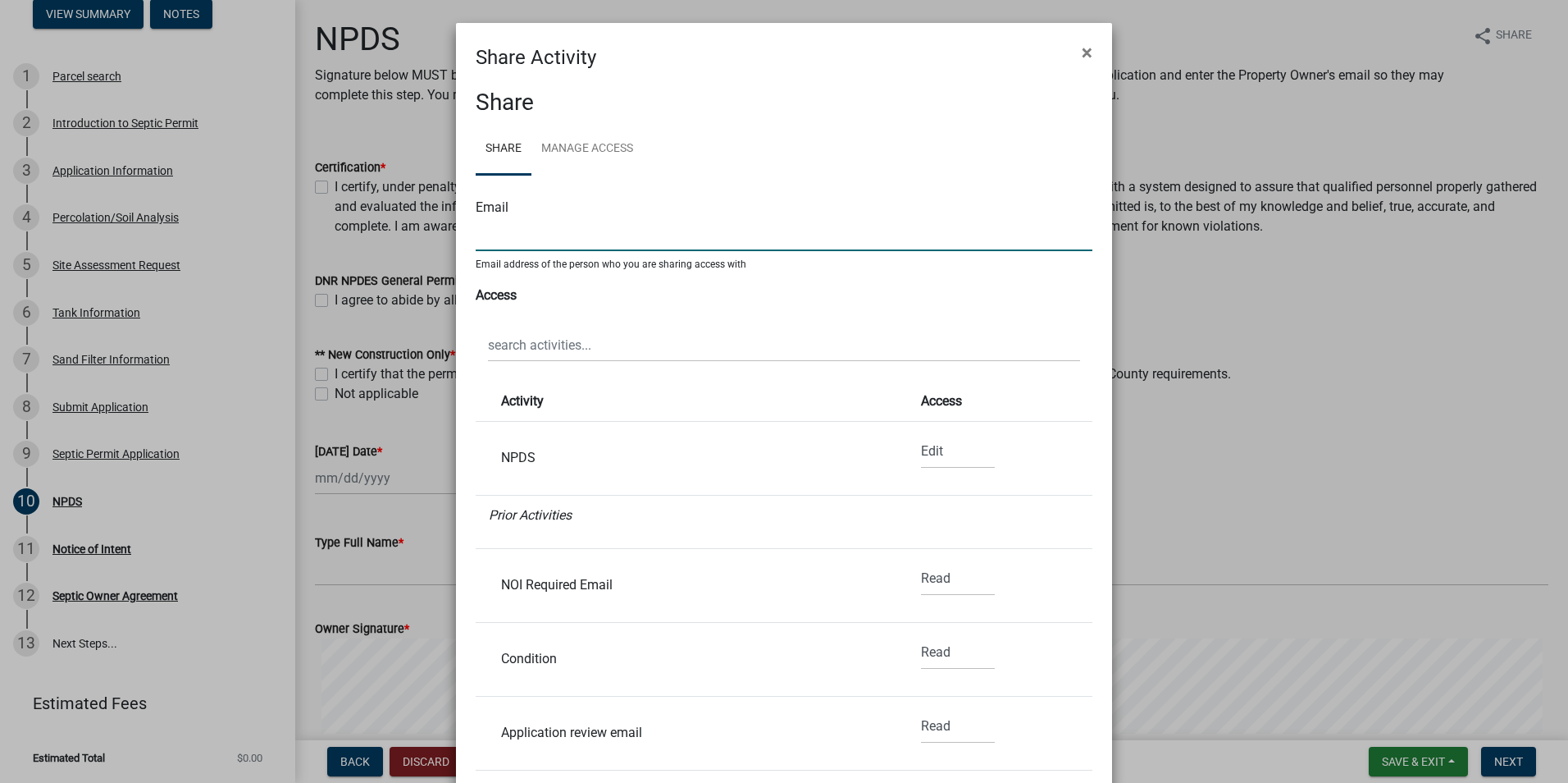
click at [486, 239] on input "text" at bounding box center [784, 234] width 617 height 33
click at [492, 229] on input "text" at bounding box center [784, 234] width 617 height 33
paste input "[PERSON_NAME][EMAIL_ADDRESS][PERSON_NAME][DOMAIN_NAME]"
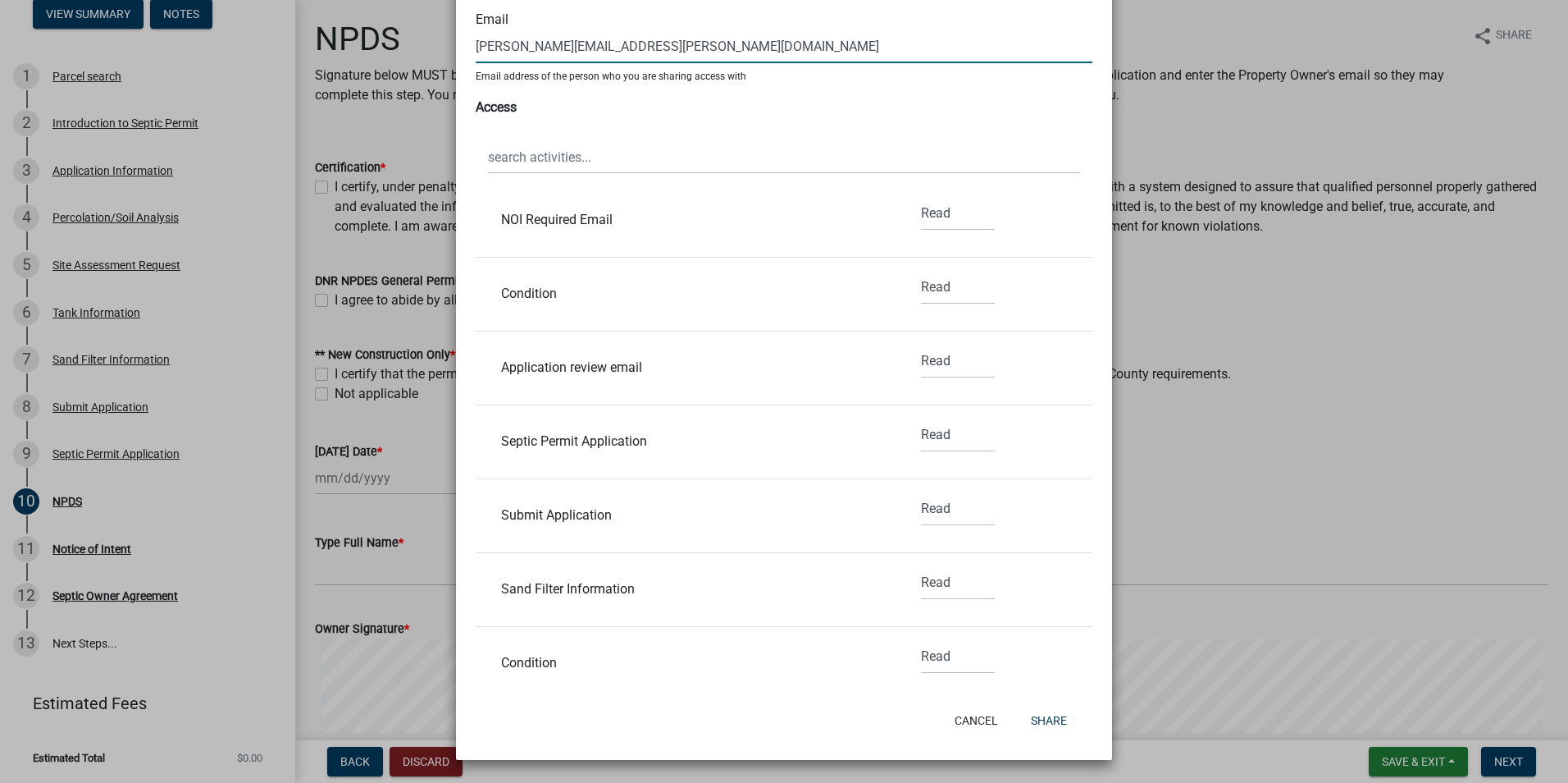
scroll to position [246, 0]
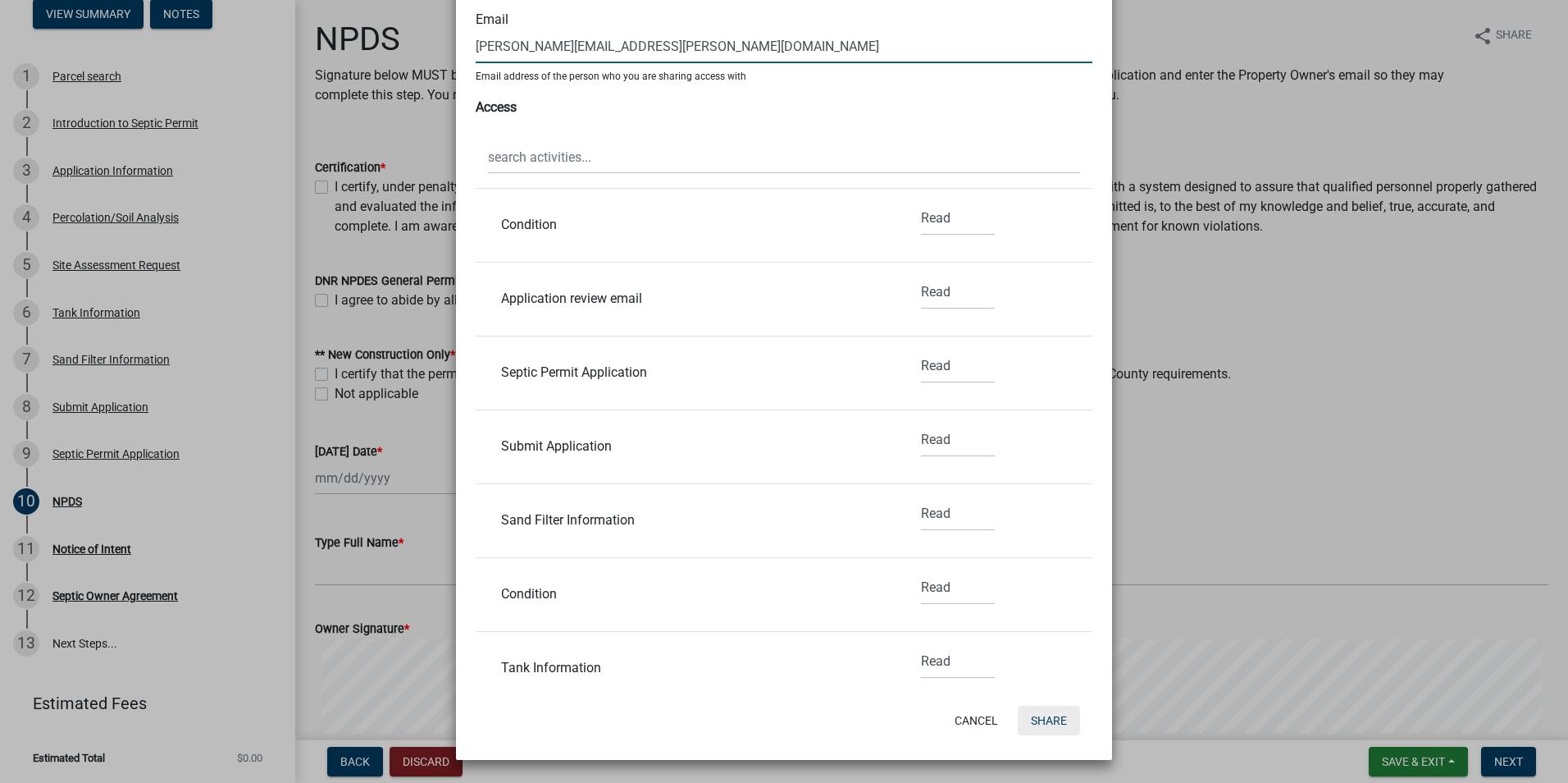
type input "[PERSON_NAME][EMAIL_ADDRESS][PERSON_NAME][DOMAIN_NAME]"
click at [1048, 721] on button "Share" at bounding box center [1049, 721] width 62 height 29
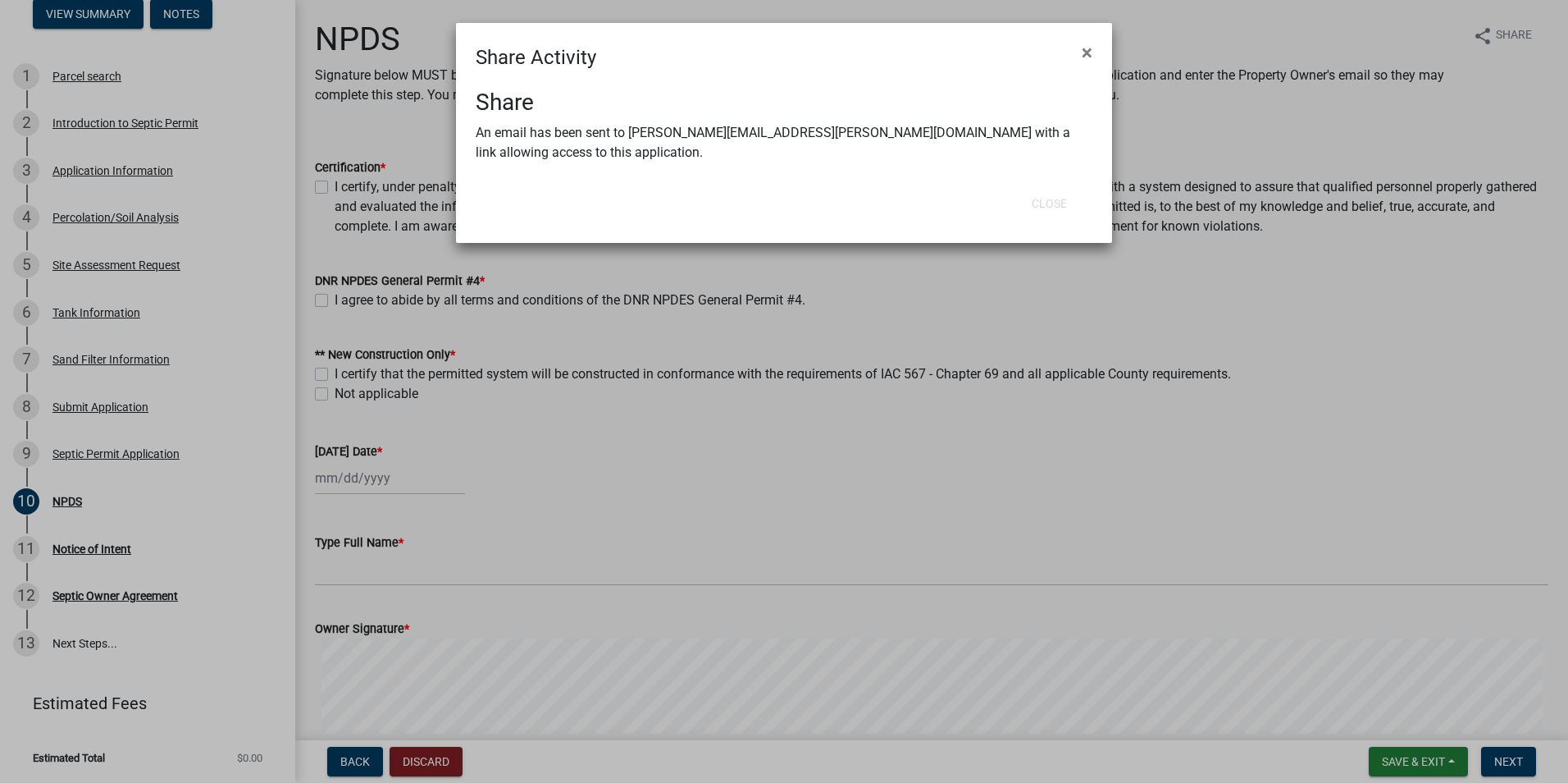
click at [1496, 760] on ngb-modal-window "Share Activity × Share An email has been sent to [PERSON_NAME][EMAIL_ADDRESS][P…" at bounding box center [784, 392] width 1568 height 783
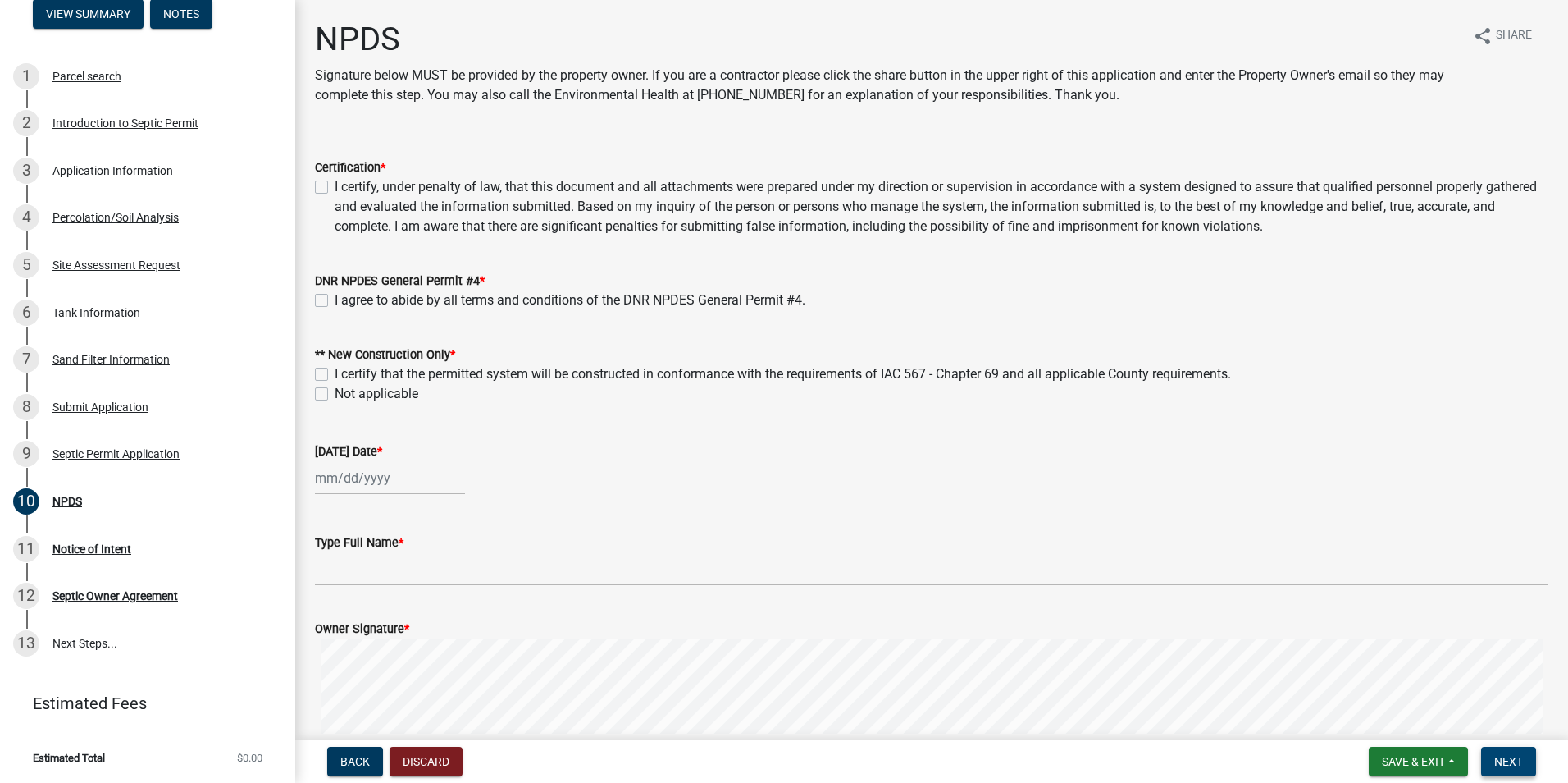
click at [1499, 760] on span "Next" at bounding box center [1508, 761] width 28 height 13
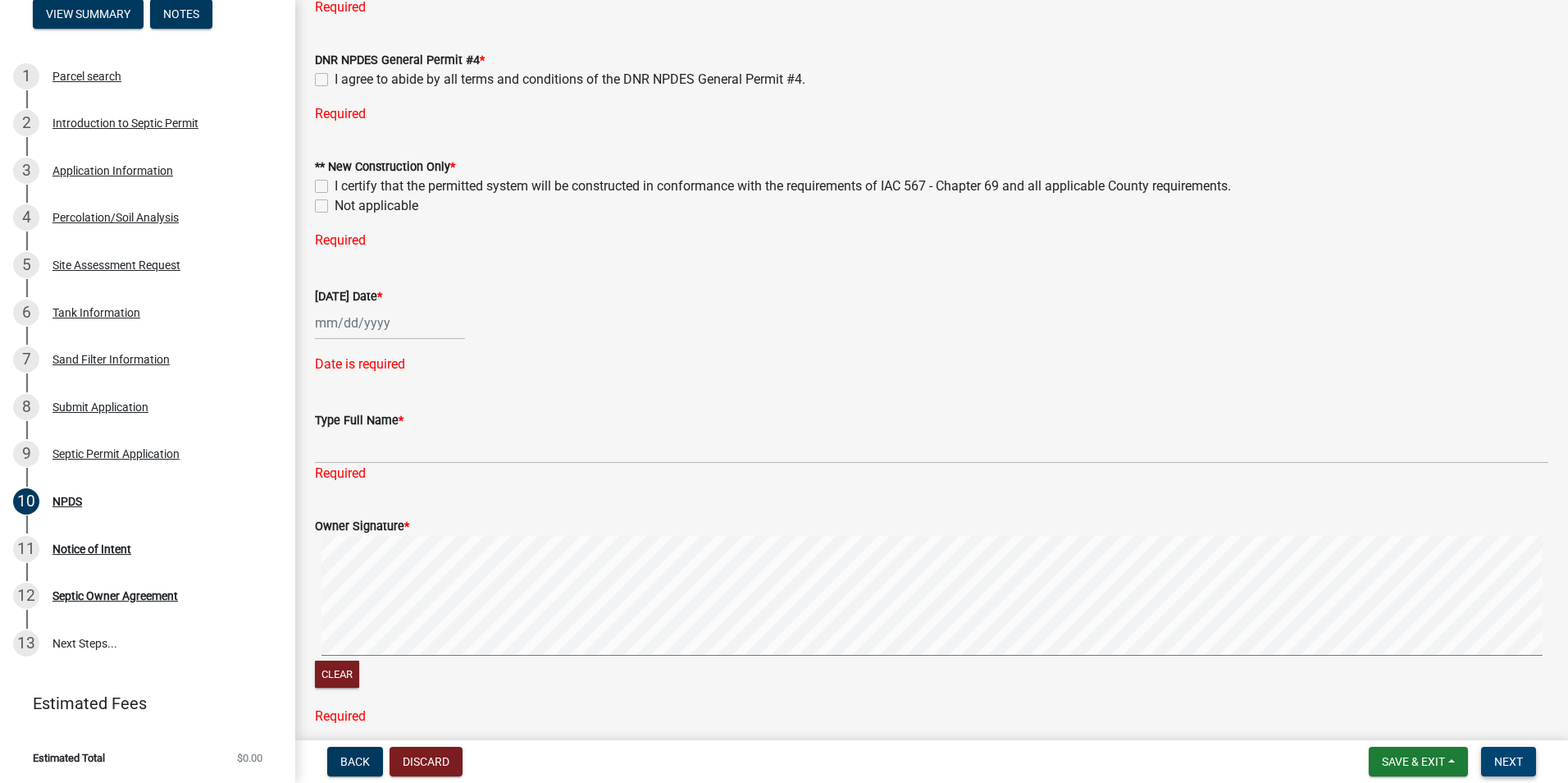
scroll to position [159, 0]
